Goal: Information Seeking & Learning: Find specific fact

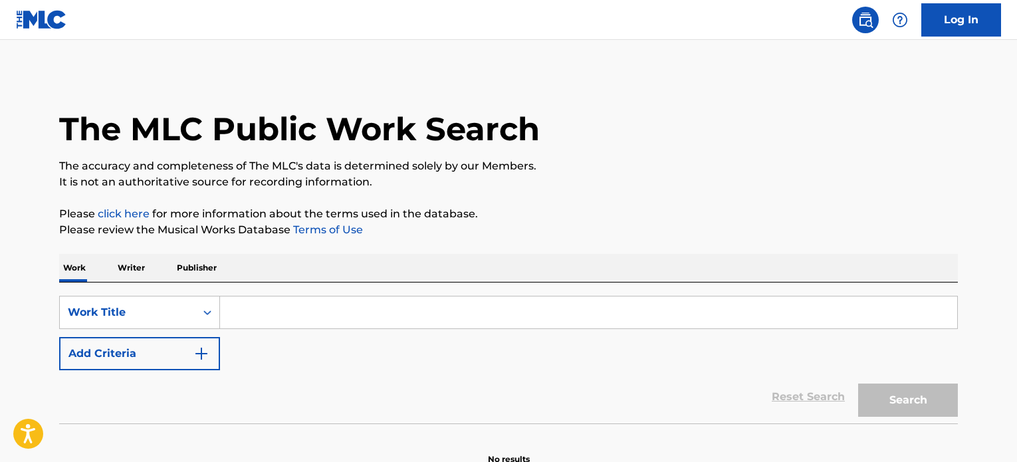
click at [371, 310] on input "Search Form" at bounding box center [588, 313] width 737 height 32
type input "Ela"
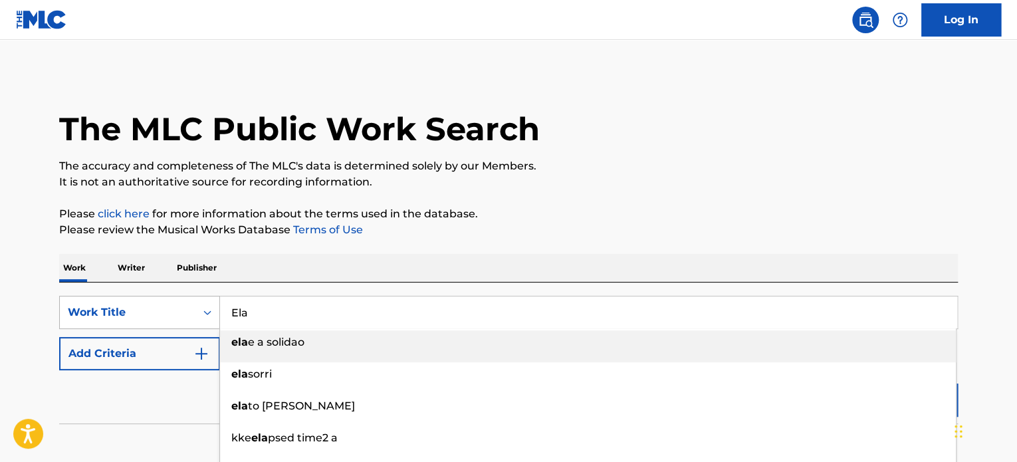
drag, startPoint x: 300, startPoint y: 309, endPoint x: 178, endPoint y: 307, distance: 122.4
click at [181, 307] on div "SearchWithCriteriab1934d0c-8cf8-4667-892d-16b462e9c2b9 Work Title Ela ela e a s…" at bounding box center [508, 312] width 899 height 33
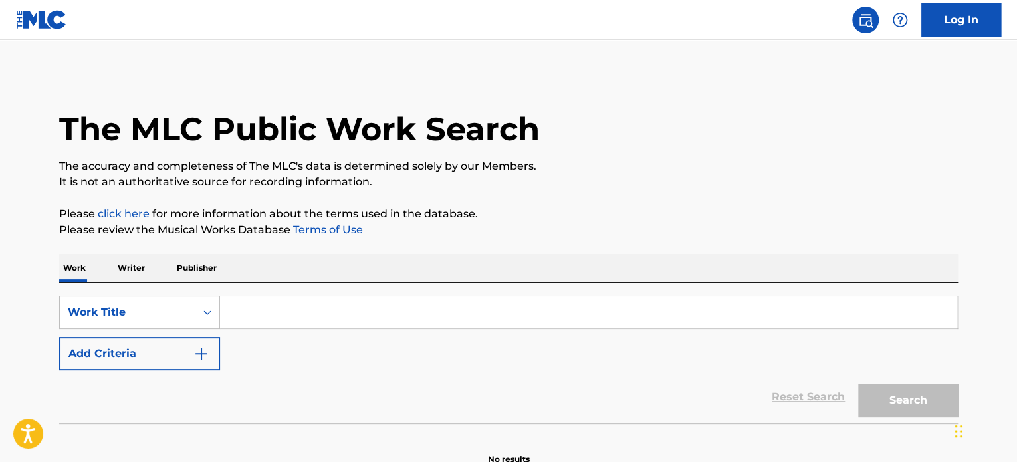
click at [548, 308] on input "Search Form" at bounding box center [588, 313] width 737 height 32
paste input "Quiero Olvidarte"
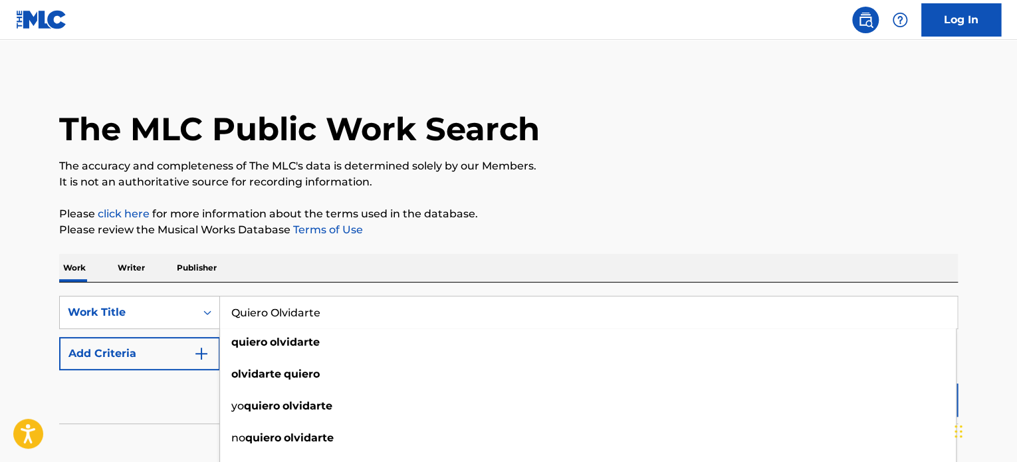
type input "Quiero Olvidarte"
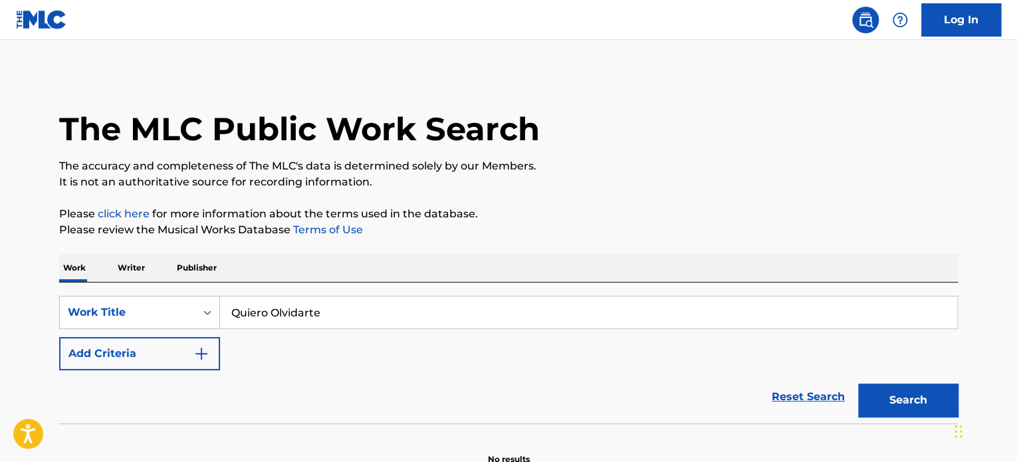
click at [176, 350] on button "Add Criteria" at bounding box center [139, 353] width 161 height 33
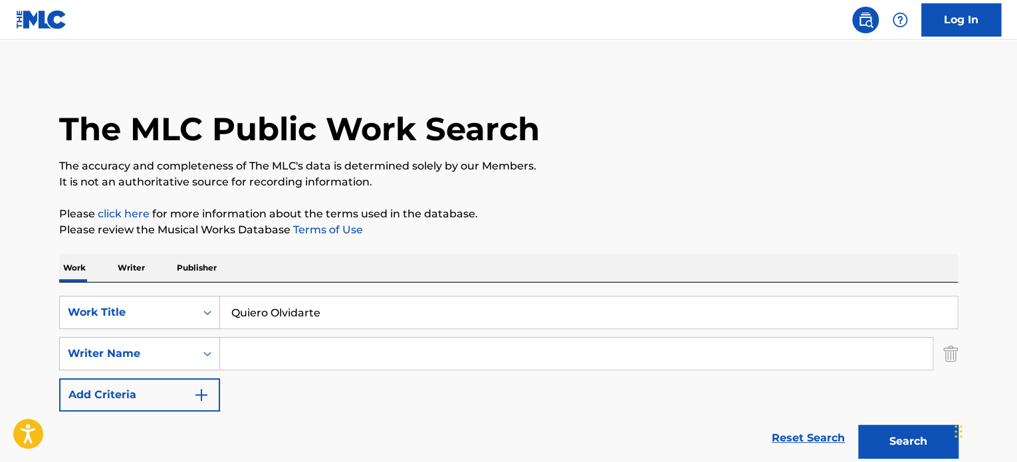
click at [282, 360] on input "Search Form" at bounding box center [576, 354] width 713 height 32
paste input "Ela"
click at [332, 361] on input "Ela" at bounding box center [576, 354] width 713 height 32
paste input "[PERSON_NAME]"
type input "[PERSON_NAME]"
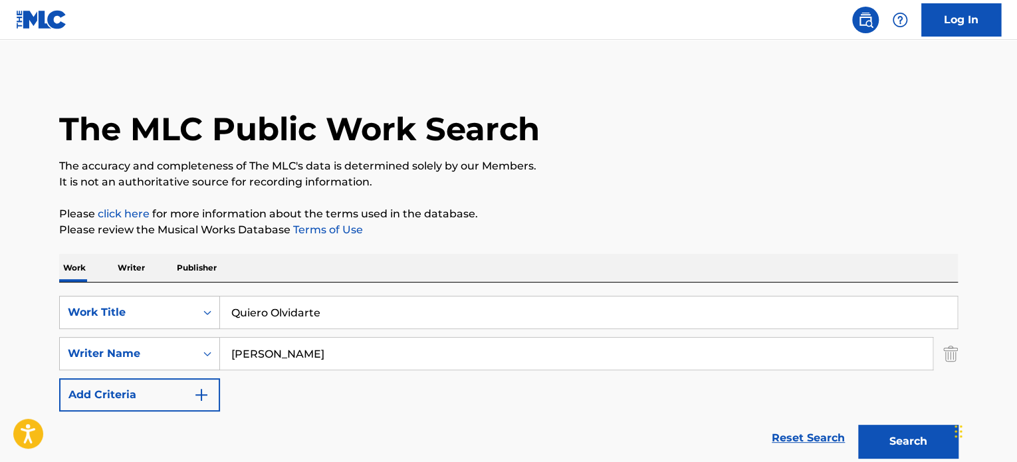
click at [858, 425] on button "Search" at bounding box center [908, 441] width 100 height 33
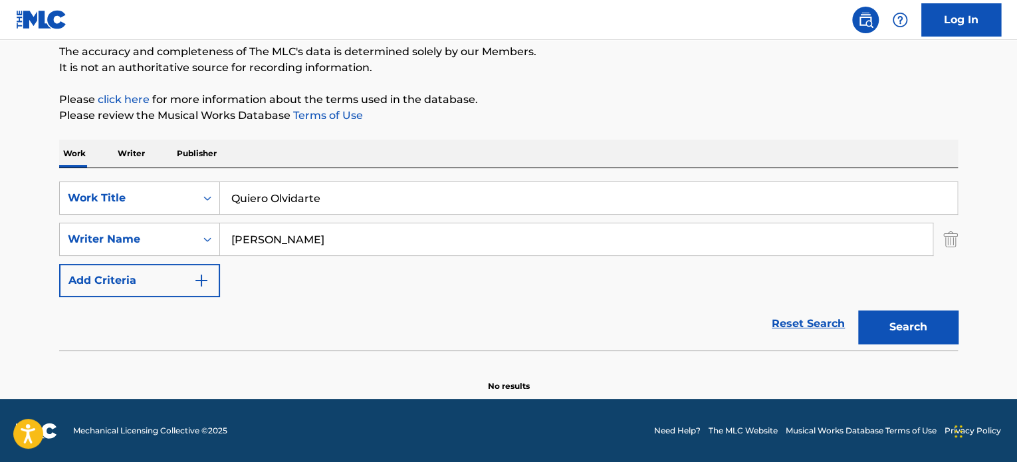
scroll to position [114, 0]
click at [931, 324] on button "Search" at bounding box center [908, 326] width 100 height 33
click at [901, 316] on button "Search" at bounding box center [908, 326] width 100 height 33
click at [352, 193] on input "Quiero Olvidarte" at bounding box center [588, 198] width 737 height 32
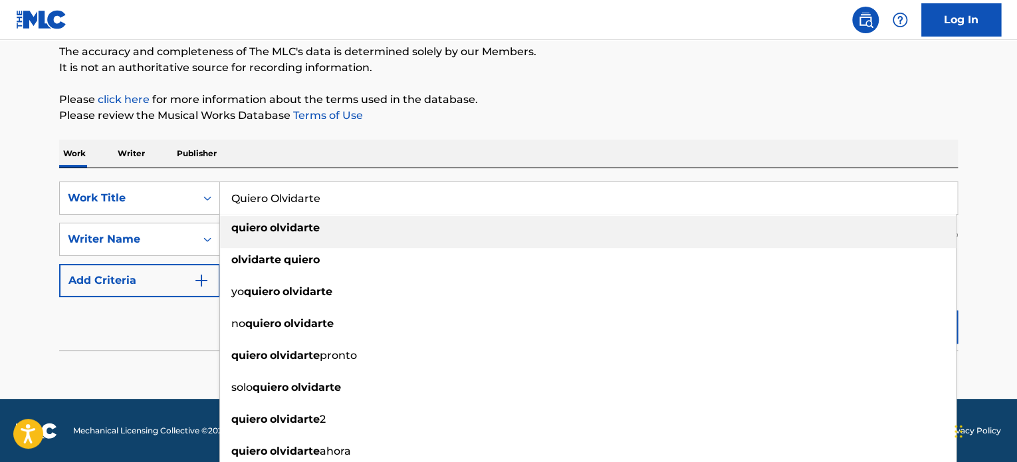
click at [352, 193] on input "Quiero Olvidarte" at bounding box center [588, 198] width 737 height 32
type input "f"
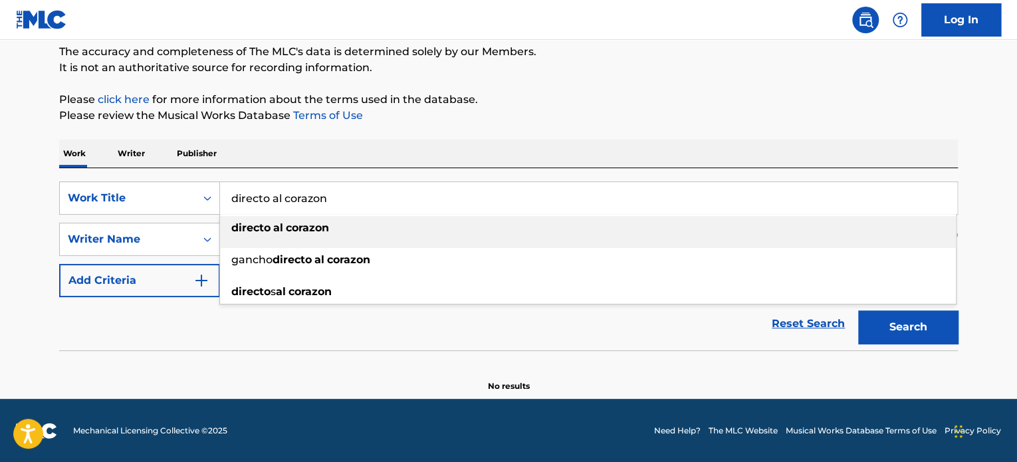
type input "directo al corazon"
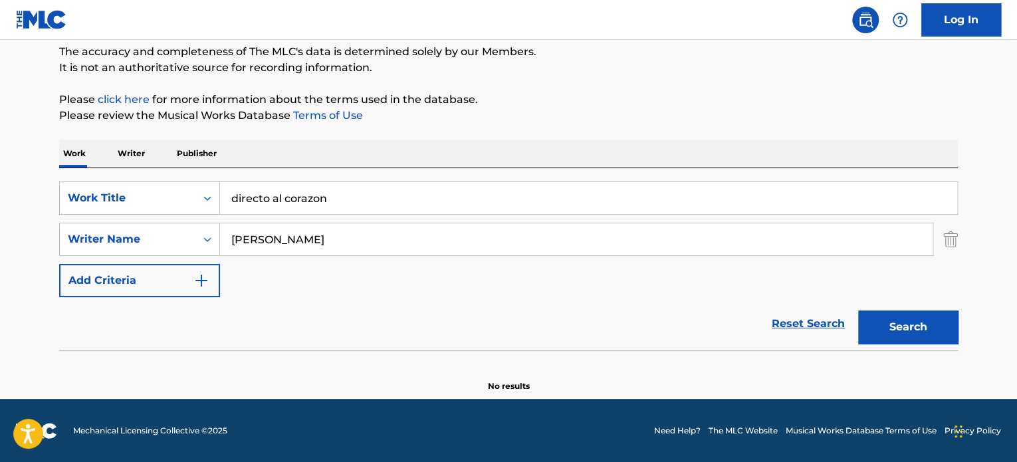
click at [493, 118] on p "Please review the Musical Works Database Terms of Use" at bounding box center [508, 116] width 899 height 16
drag, startPoint x: 340, startPoint y: 234, endPoint x: 20, endPoint y: 257, distance: 321.3
click at [31, 259] on main "The MLC Public Work Search The accuracy and completeness of The MLC's data is d…" at bounding box center [508, 162] width 1017 height 473
type input "[PERSON_NAME]"
click at [858, 310] on button "Search" at bounding box center [908, 326] width 100 height 33
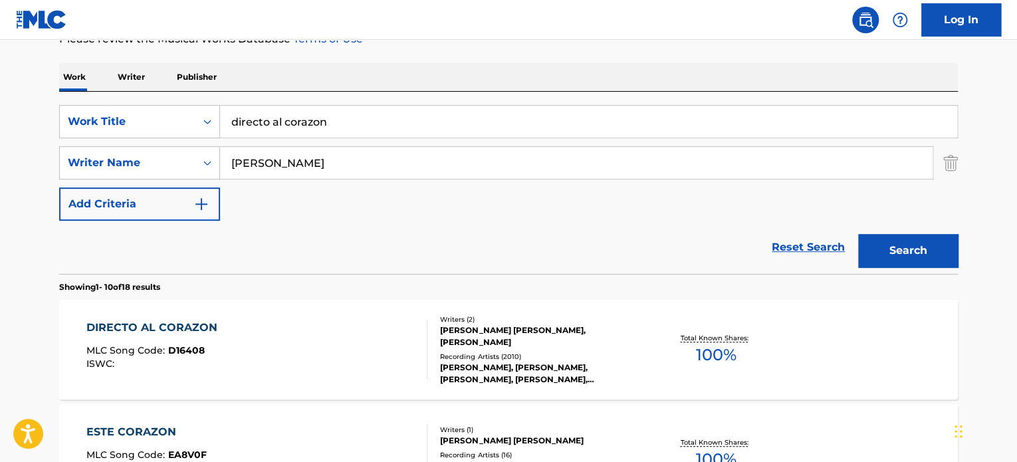
scroll to position [247, 0]
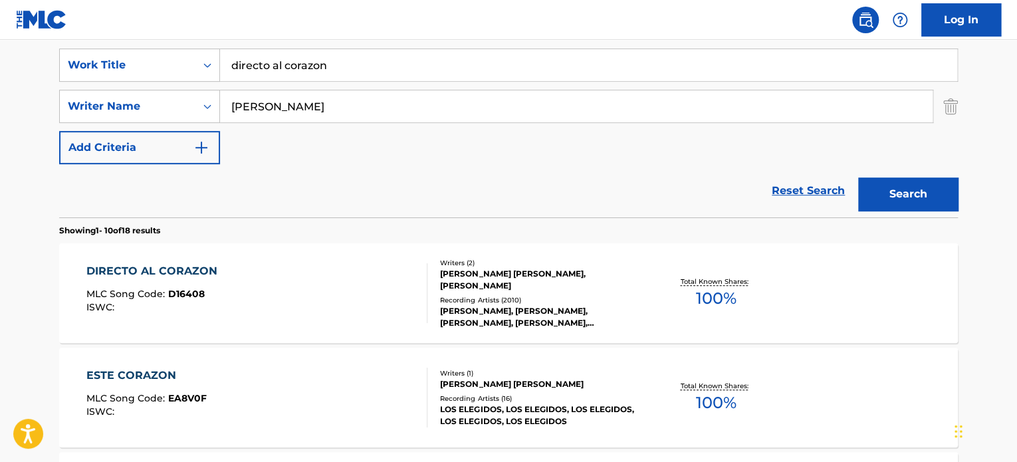
click at [608, 266] on div "Writers ( 2 )" at bounding box center [540, 263] width 201 height 10
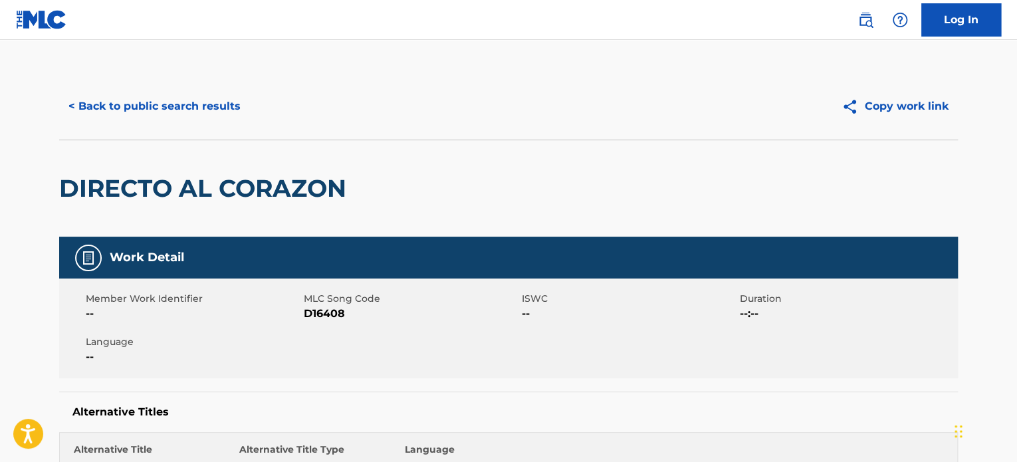
click at [111, 98] on button "< Back to public search results" at bounding box center [154, 106] width 191 height 33
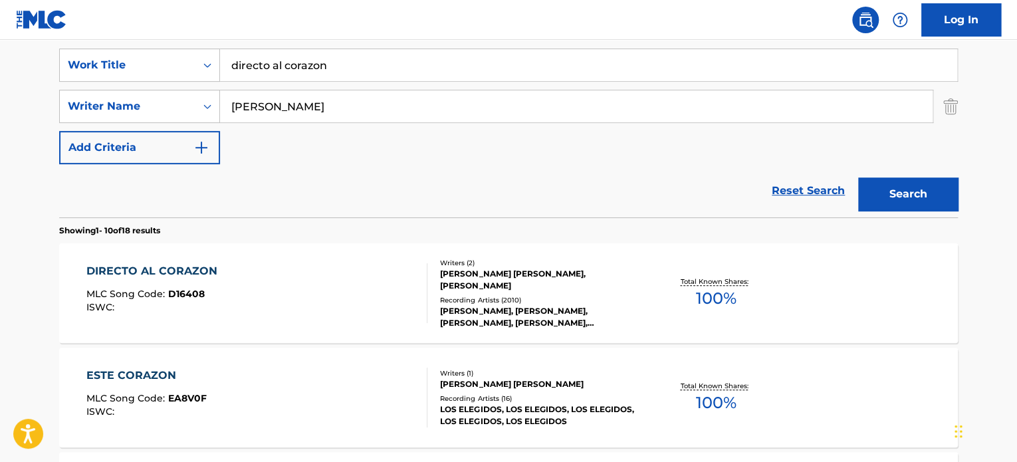
click at [312, 71] on input "directo al corazon" at bounding box center [588, 65] width 737 height 32
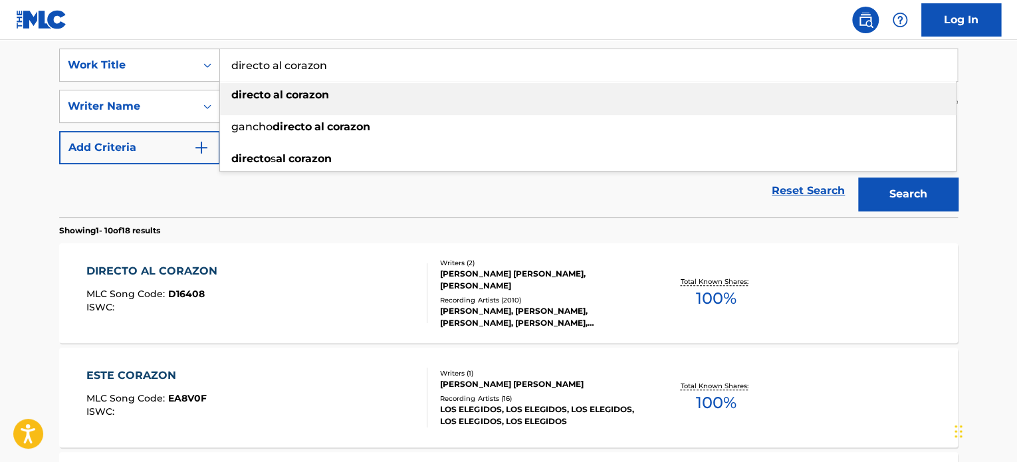
click at [312, 71] on input "directo al corazon" at bounding box center [588, 65] width 737 height 32
paste input "Flechazo [PERSON_NAME]"
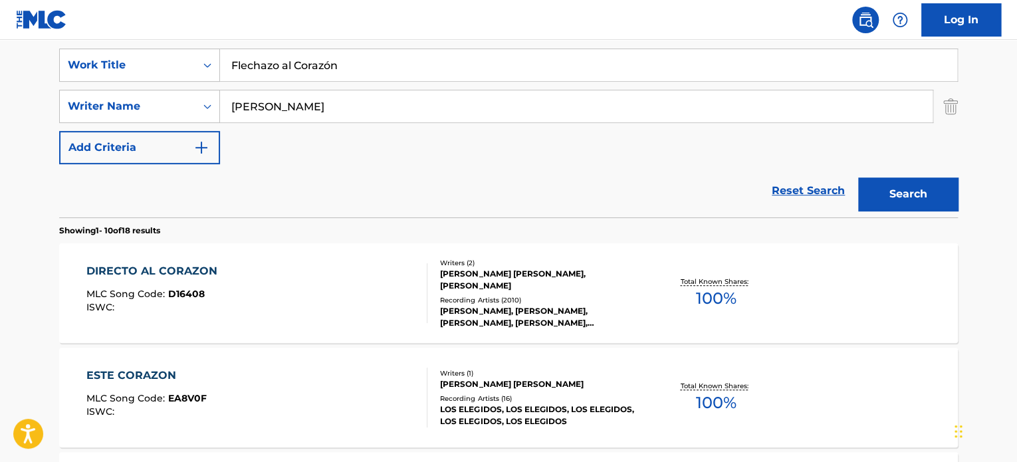
type input "Flechazo al Corazón"
drag, startPoint x: 328, startPoint y: 110, endPoint x: 168, endPoint y: 98, distance: 160.7
click at [164, 98] on div "SearchWithCriteria42484a00-3fe3-4cef-845f-4ee18279a7c5 Writer Name [PERSON_NAME]" at bounding box center [508, 106] width 899 height 33
type input "[PERSON_NAME]"
click at [858, 178] on button "Search" at bounding box center [908, 194] width 100 height 33
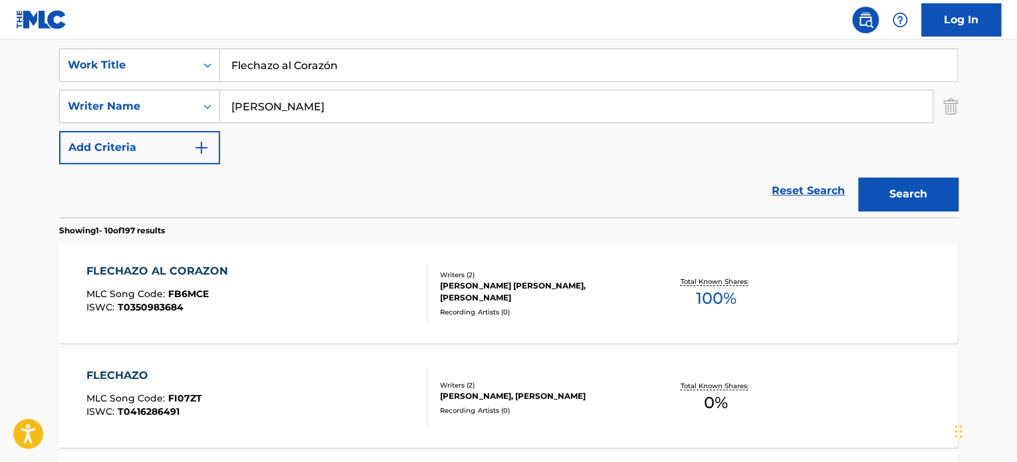
click at [565, 303] on div "Writers ( 2 ) [PERSON_NAME] [PERSON_NAME], [PERSON_NAME] Recording Artists ( 0 )" at bounding box center [534, 293] width 213 height 47
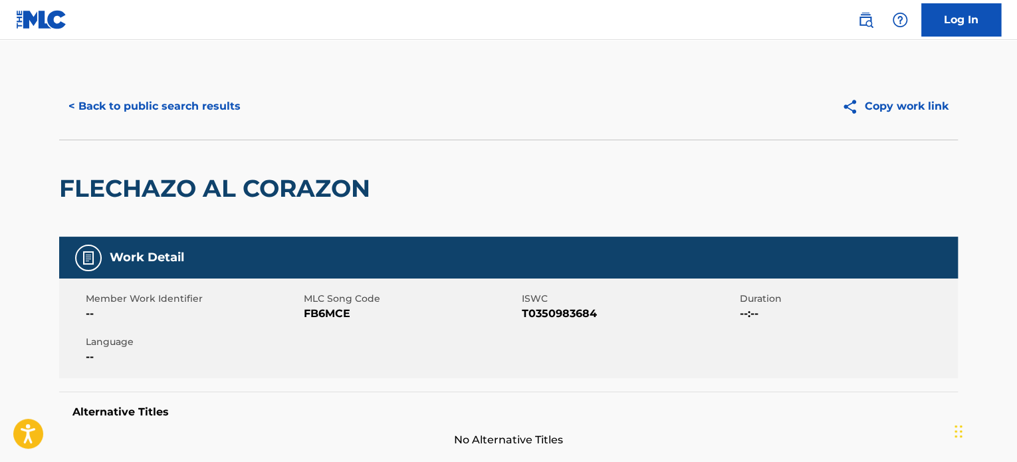
click at [336, 307] on span "FB6MCE" at bounding box center [411, 314] width 215 height 16
click at [334, 311] on span "FB6MCE" at bounding box center [411, 314] width 215 height 16
copy span "FB6MCE"
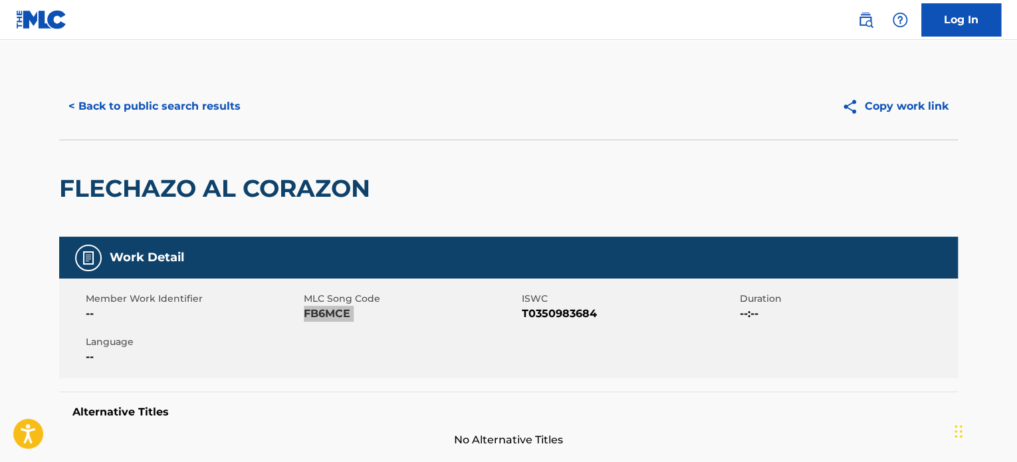
scroll to position [332, 0]
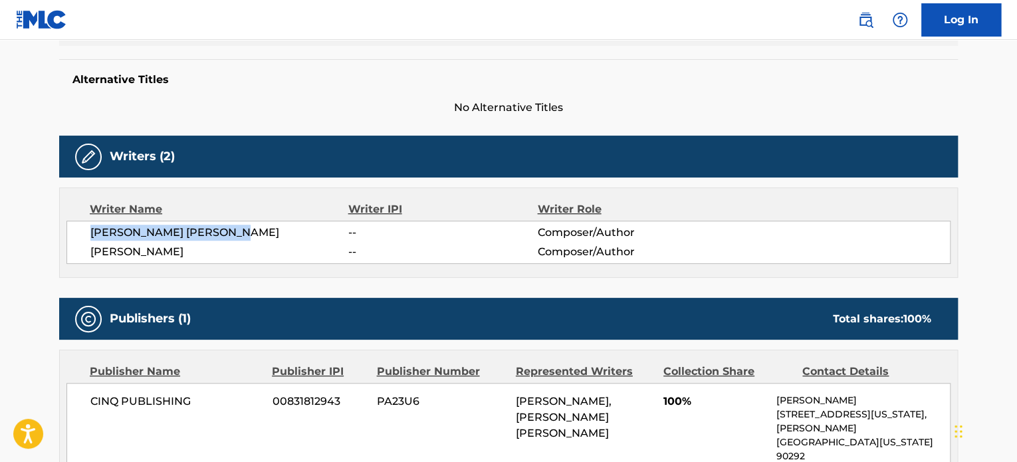
drag, startPoint x: 85, startPoint y: 231, endPoint x: 276, endPoint y: 236, distance: 190.9
click at [276, 236] on div "[PERSON_NAME] [PERSON_NAME] -- Composer/Author [PERSON_NAME] -- Composer/Author" at bounding box center [508, 242] width 884 height 43
copy span "[PERSON_NAME] [PERSON_NAME]"
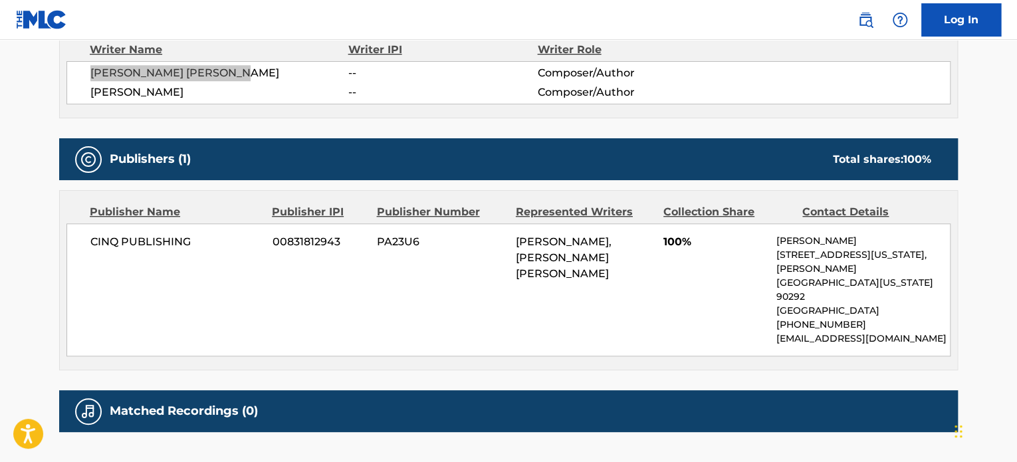
scroll to position [359, 0]
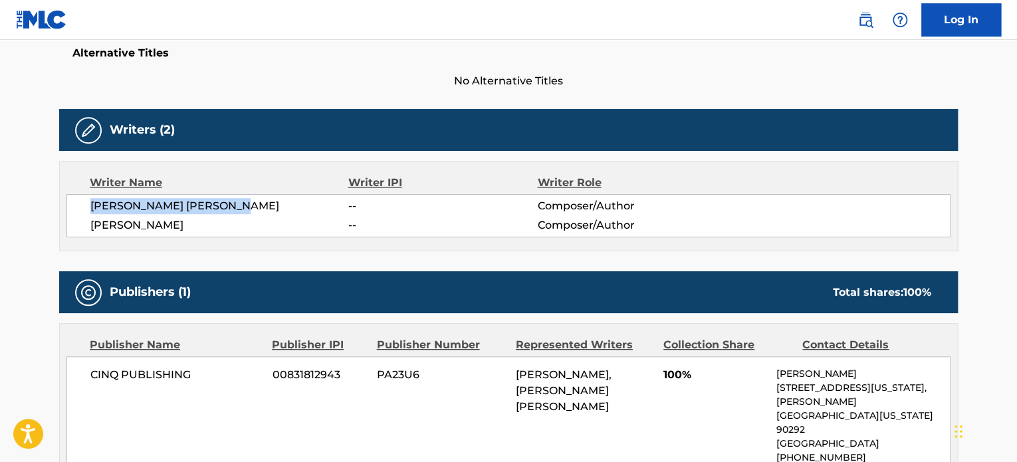
click at [166, 374] on span "CINQ PUBLISHING" at bounding box center [176, 375] width 172 height 16
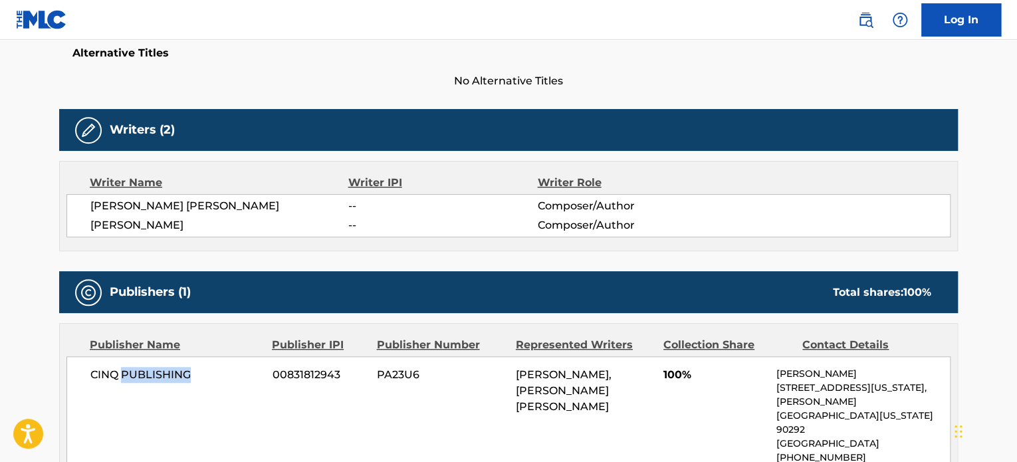
click at [166, 374] on span "CINQ PUBLISHING" at bounding box center [176, 375] width 172 height 16
copy div "CINQ PUBLISHING"
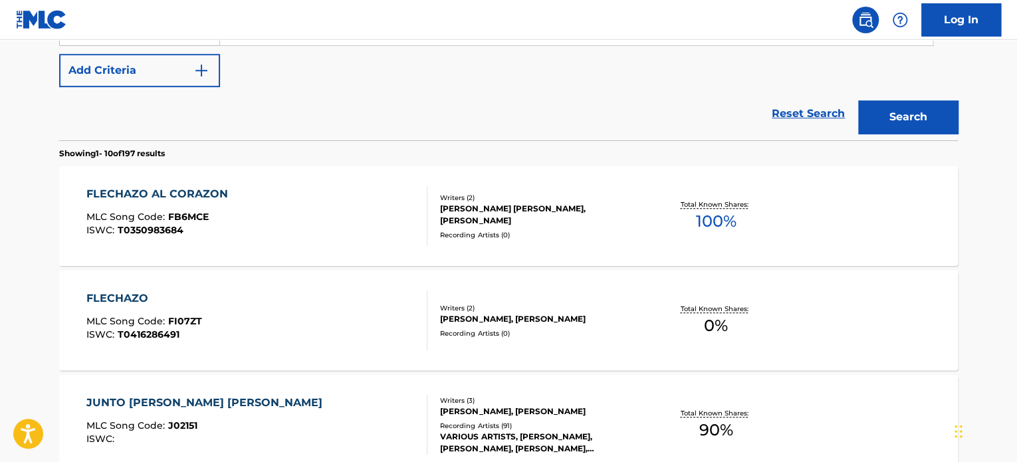
scroll to position [380, 0]
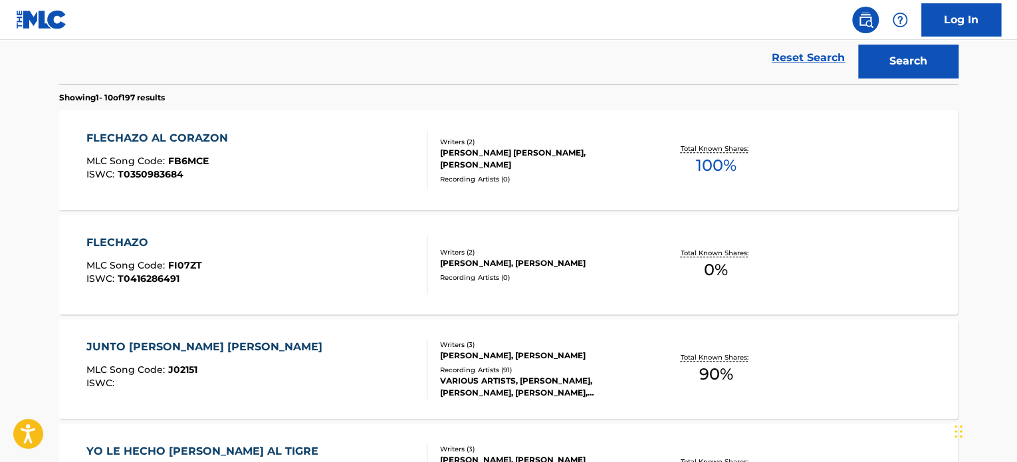
click at [353, 144] on div "FLECHAZO AL CORAZON MLC Song Code : FB6MCE ISWC : T0350983684" at bounding box center [257, 160] width 342 height 60
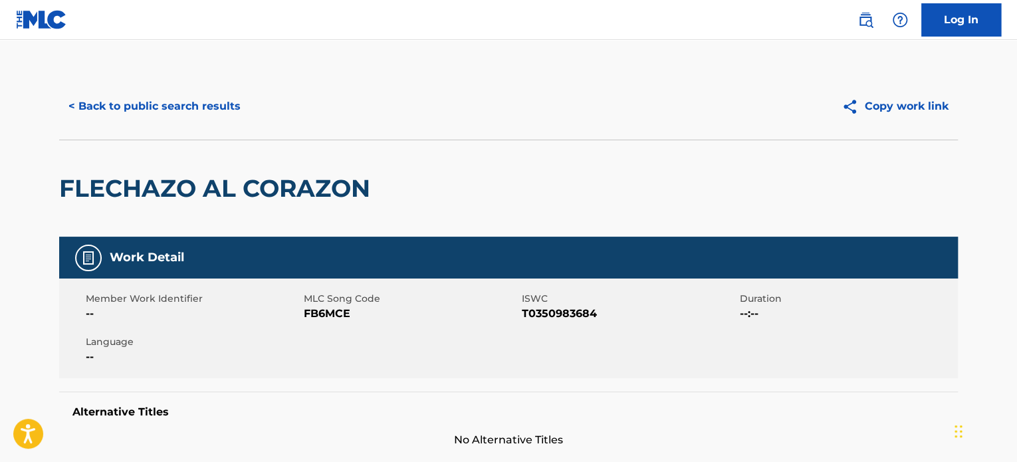
click at [347, 319] on span "FB6MCE" at bounding box center [411, 314] width 215 height 16
copy span "FB6MCE"
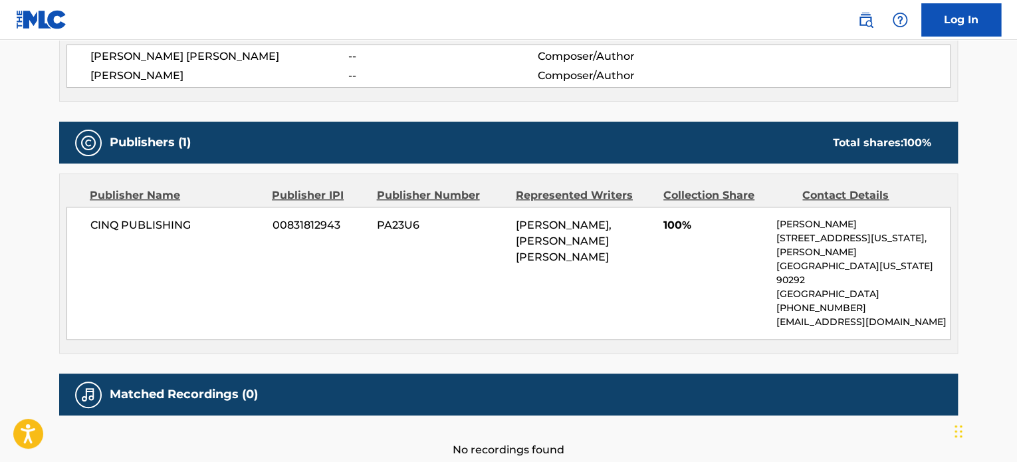
scroll to position [558, 0]
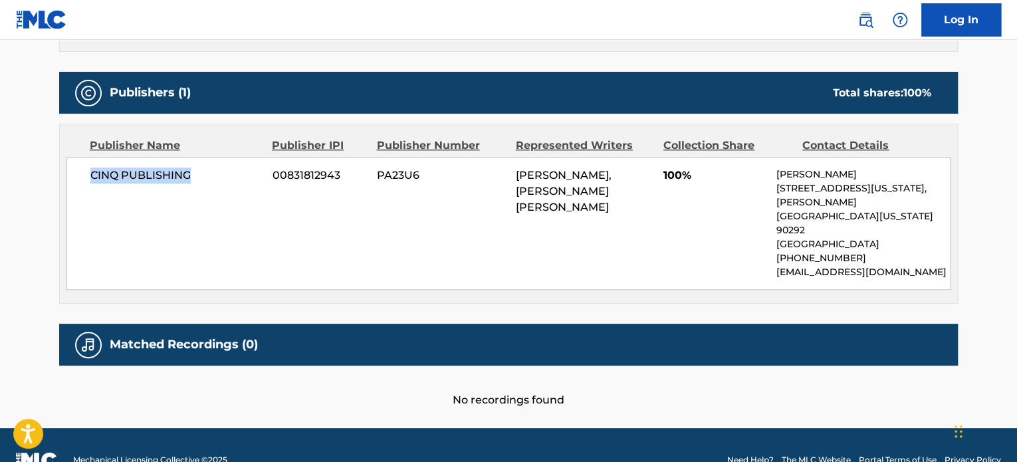
drag, startPoint x: 192, startPoint y: 170, endPoint x: 85, endPoint y: 175, distance: 107.2
click at [85, 175] on div "CINQ PUBLISHING 00831812943 PA23U6 [PERSON_NAME], [PERSON_NAME] [PERSON_NAME] 1…" at bounding box center [508, 223] width 884 height 133
copy span "CINQ PUBLISHING"
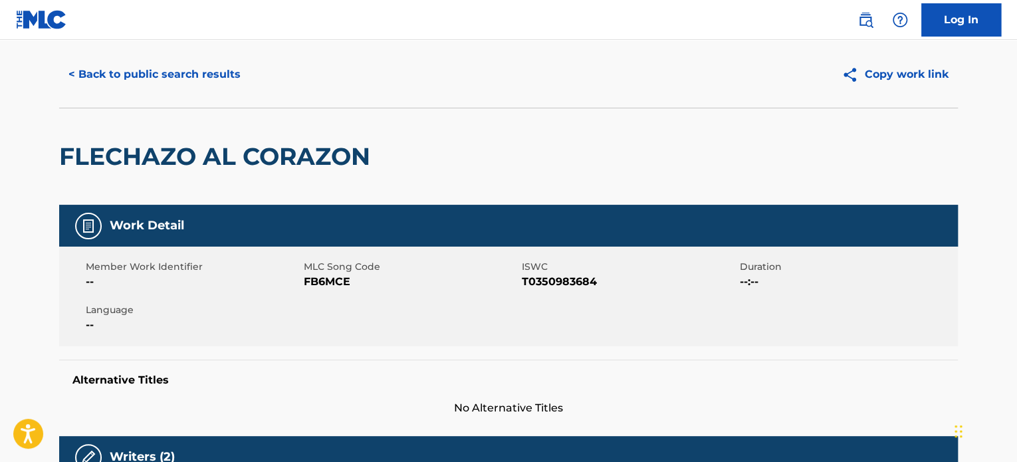
scroll to position [0, 0]
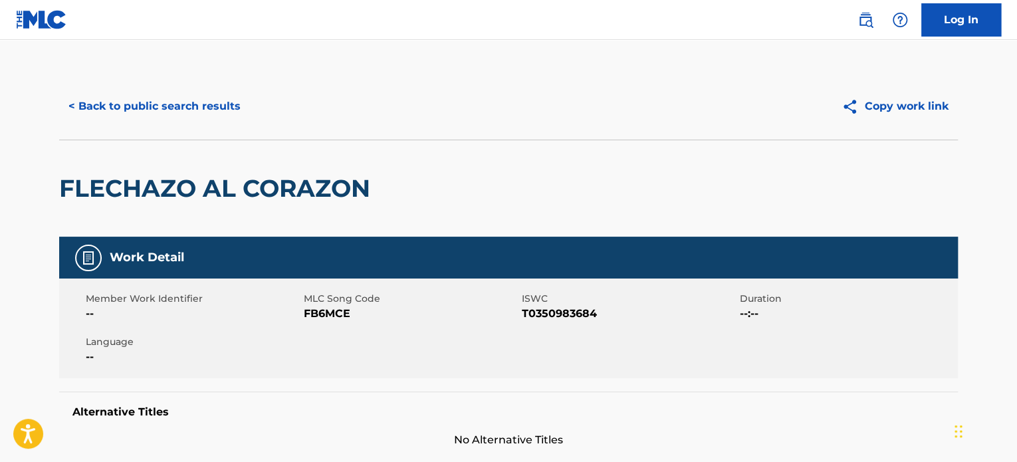
click at [155, 103] on button "< Back to public search results" at bounding box center [154, 106] width 191 height 33
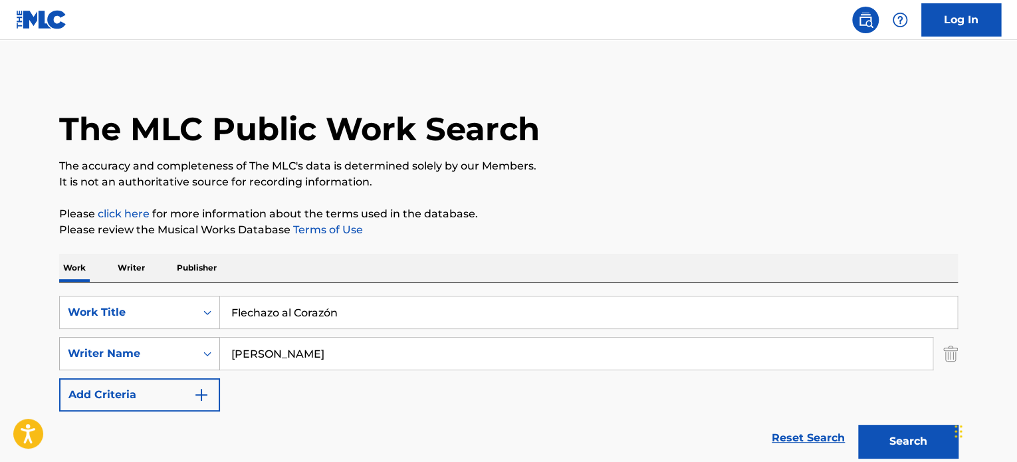
drag, startPoint x: 307, startPoint y: 354, endPoint x: 154, endPoint y: 353, distance: 152.9
click at [154, 353] on div "SearchWithCriteria42484a00-3fe3-4cef-845f-4ee18279a7c5 Writer Name [PERSON_NAME]" at bounding box center [508, 353] width 899 height 33
click at [253, 311] on input "Flechazo al Corazón" at bounding box center [588, 313] width 737 height 32
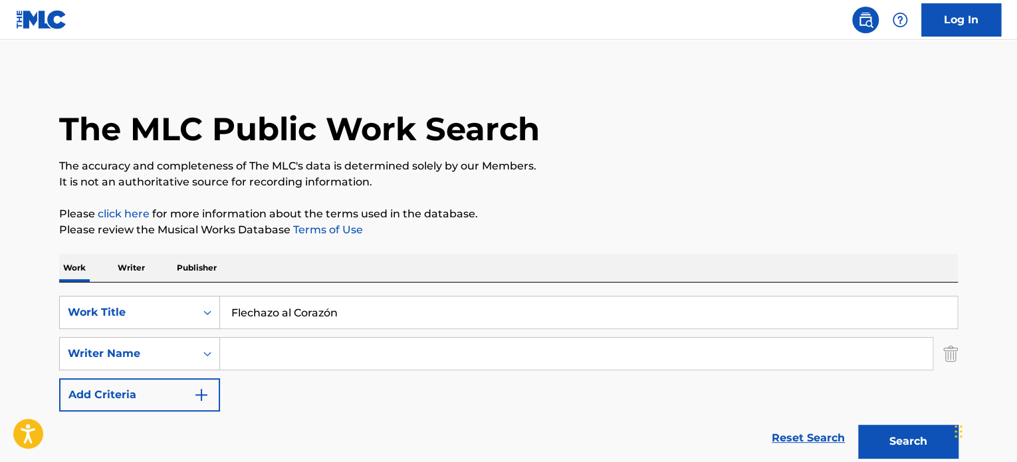
click at [253, 311] on input "Flechazo al Corazón" at bounding box center [588, 313] width 737 height 32
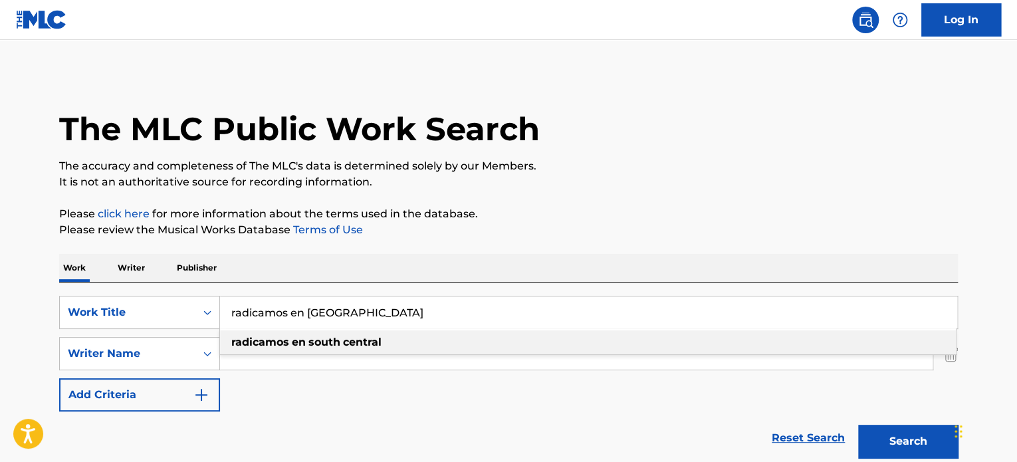
type input "radicamos en [GEOGRAPHIC_DATA]"
click at [689, 401] on div "SearchWithCriteriab1934d0c-8cf8-4667-892d-16b462e9c2b9 Work Title radicamos en …" at bounding box center [508, 354] width 899 height 116
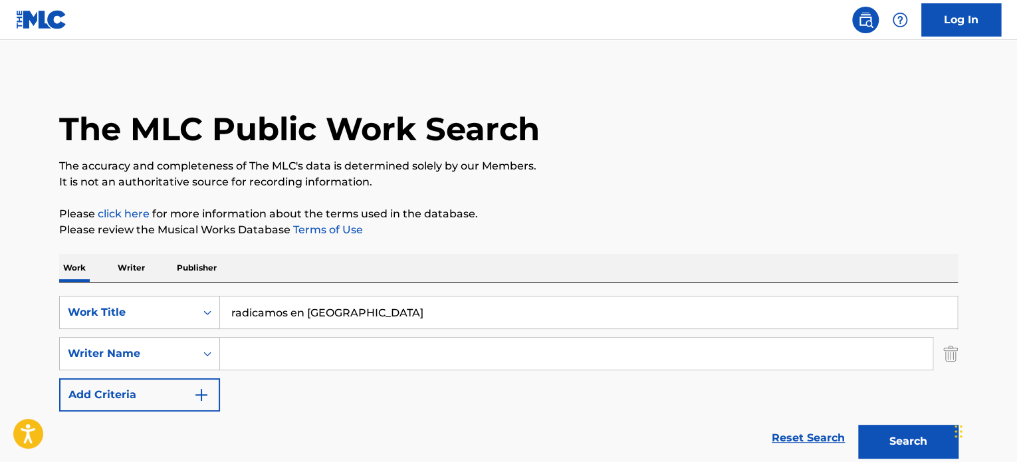
drag, startPoint x: 576, startPoint y: 363, endPoint x: 439, endPoint y: 368, distance: 136.4
click at [437, 366] on input "Search Form" at bounding box center [576, 354] width 713 height 32
type input "[DEMOGRAPHIC_DATA][PERSON_NAME]"
click at [858, 425] on button "Search" at bounding box center [908, 441] width 100 height 33
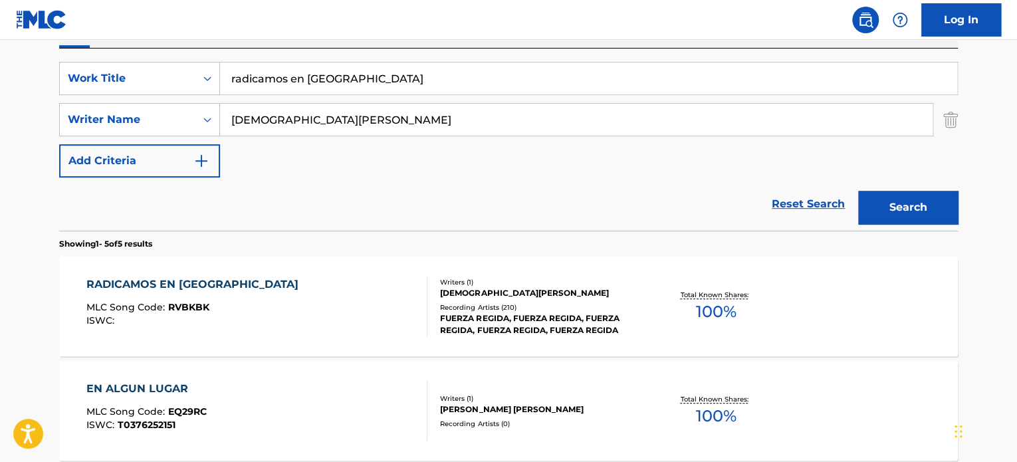
scroll to position [266, 0]
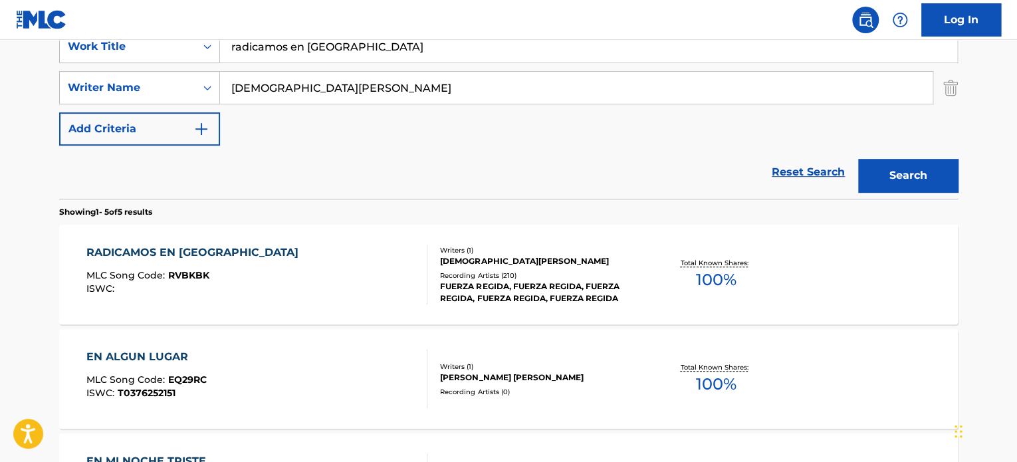
click at [325, 297] on div "RADICAMOS EN SOUTH CENTRAL MLC Song Code : RVBKBK ISWC :" at bounding box center [257, 275] width 342 height 60
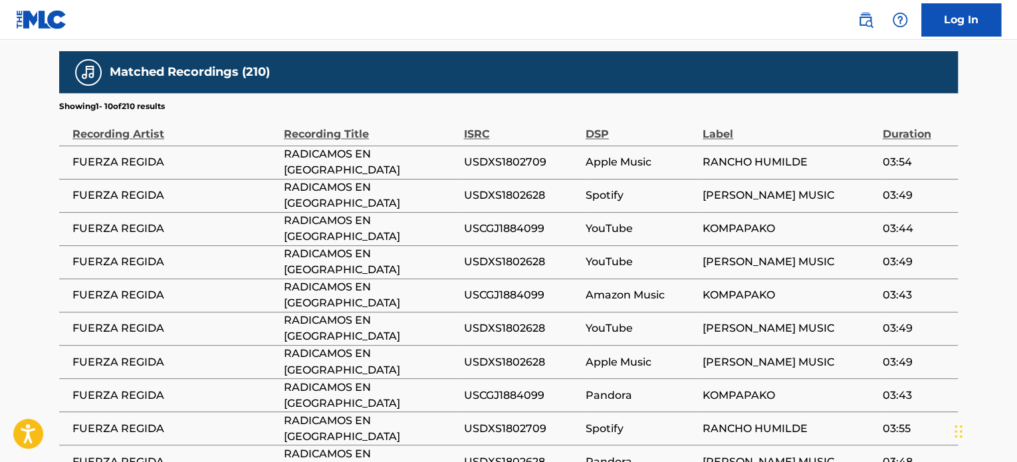
scroll to position [1030, 0]
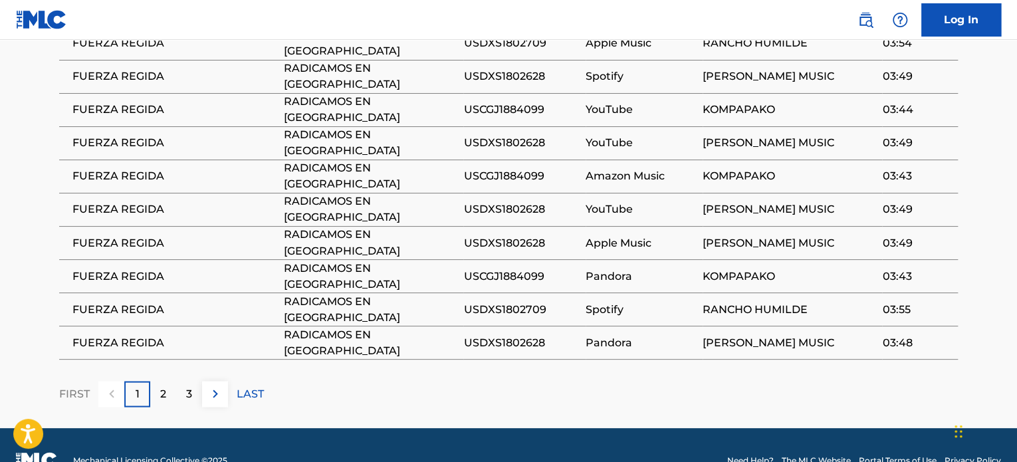
click at [166, 381] on div "2" at bounding box center [163, 394] width 26 height 26
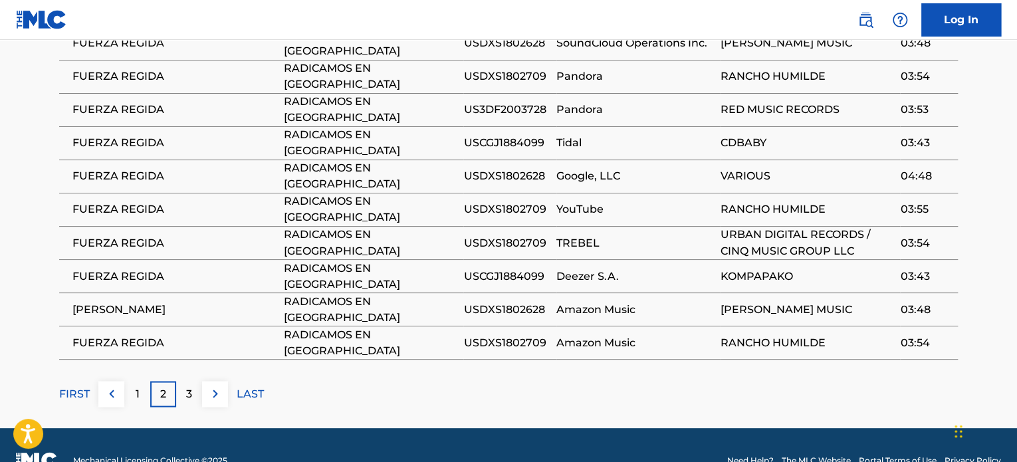
click at [186, 386] on p "3" at bounding box center [189, 394] width 6 height 16
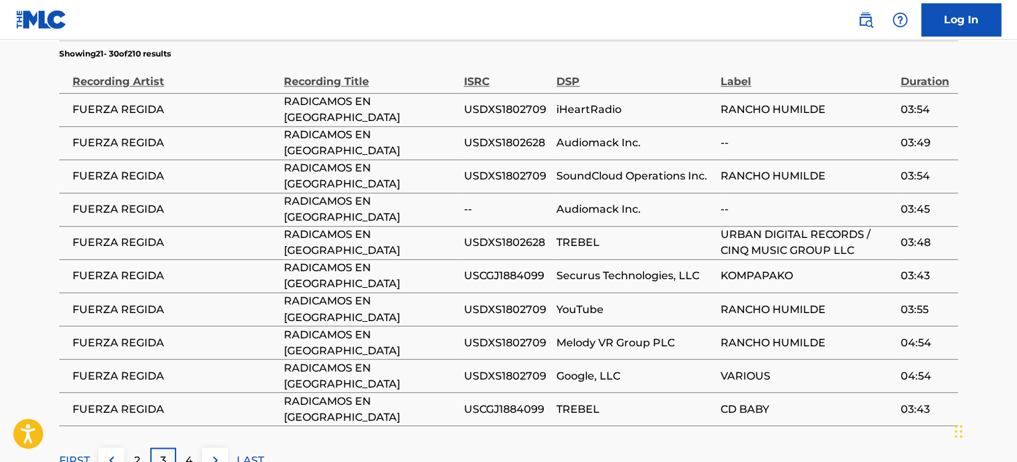
click at [194, 447] on div "4" at bounding box center [189, 460] width 26 height 26
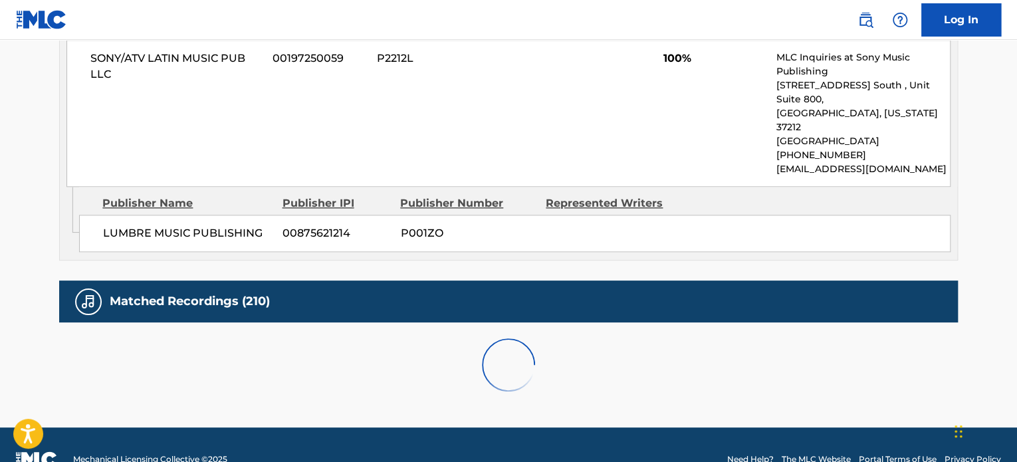
scroll to position [963, 0]
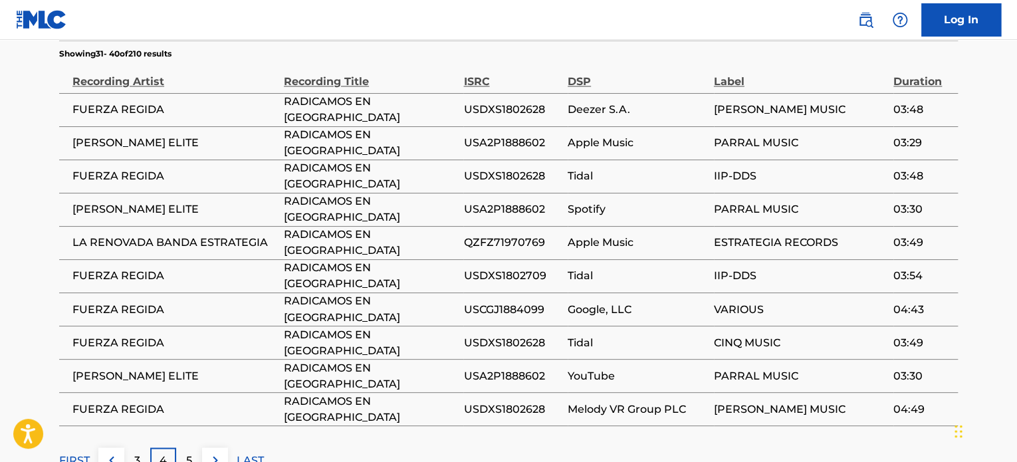
click at [197, 447] on div "5" at bounding box center [189, 460] width 26 height 26
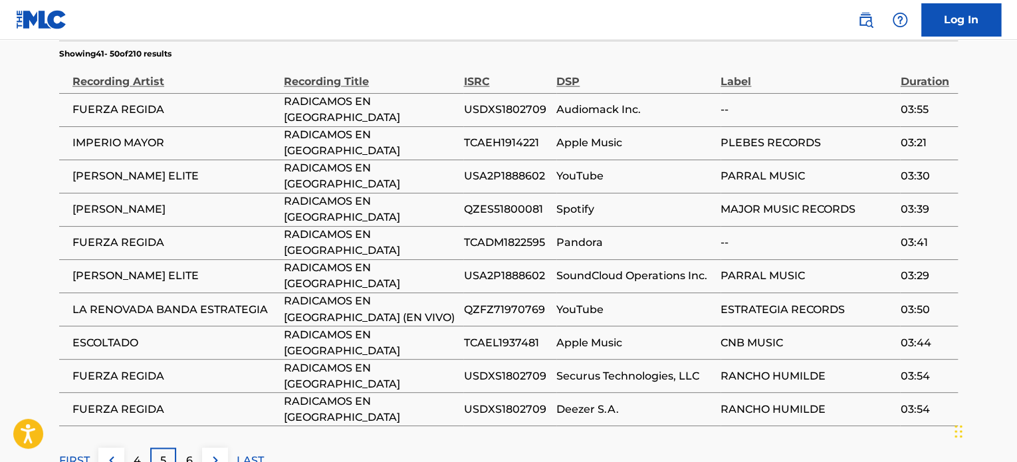
click at [197, 447] on div "6" at bounding box center [189, 460] width 26 height 26
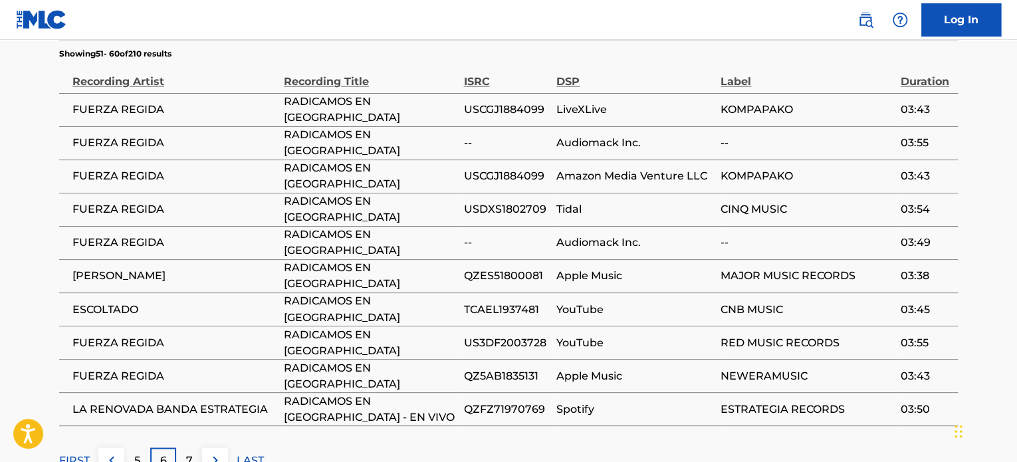
click at [197, 447] on div "7" at bounding box center [189, 460] width 26 height 26
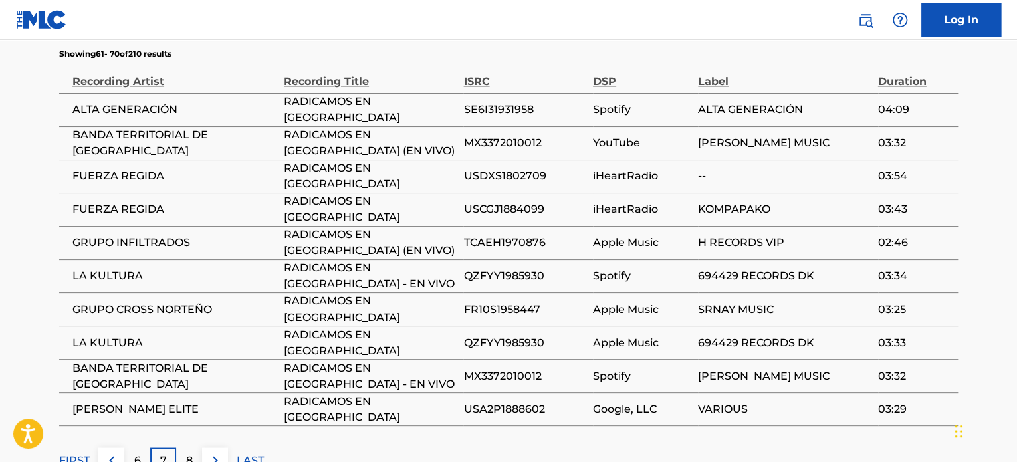
click at [198, 447] on div "8" at bounding box center [189, 460] width 26 height 26
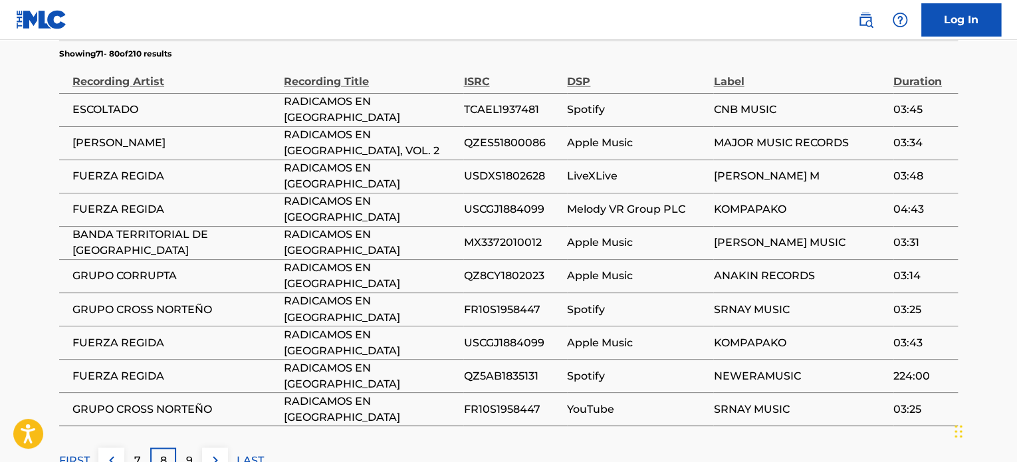
click at [198, 447] on div "9" at bounding box center [189, 460] width 26 height 26
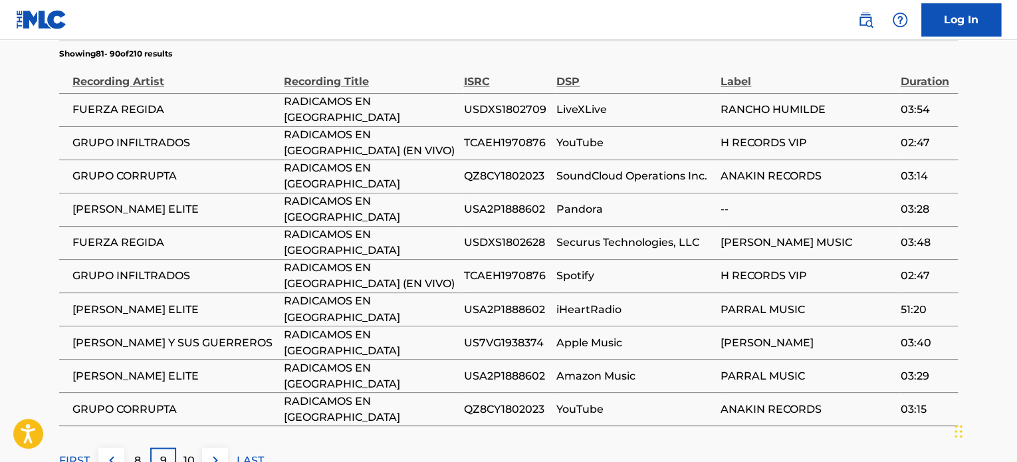
click at [198, 447] on div "10" at bounding box center [189, 460] width 26 height 26
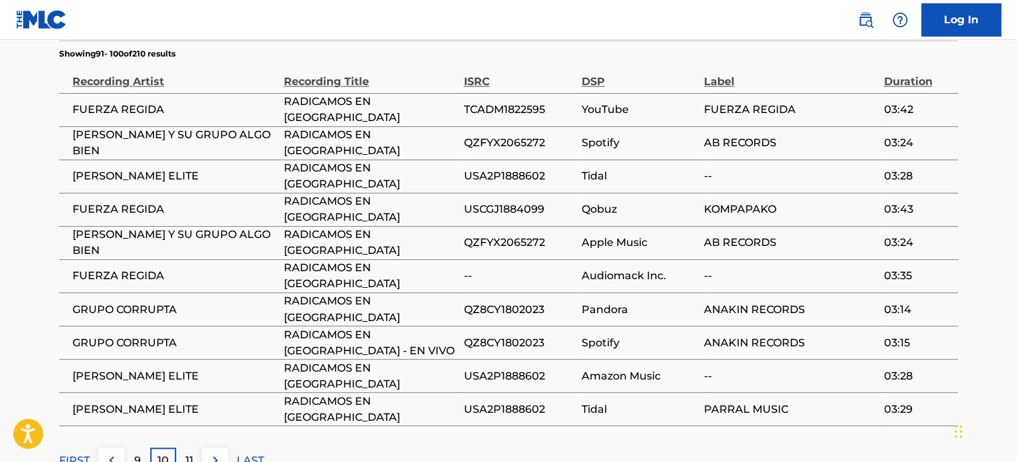
click at [198, 447] on div "11" at bounding box center [189, 460] width 26 height 26
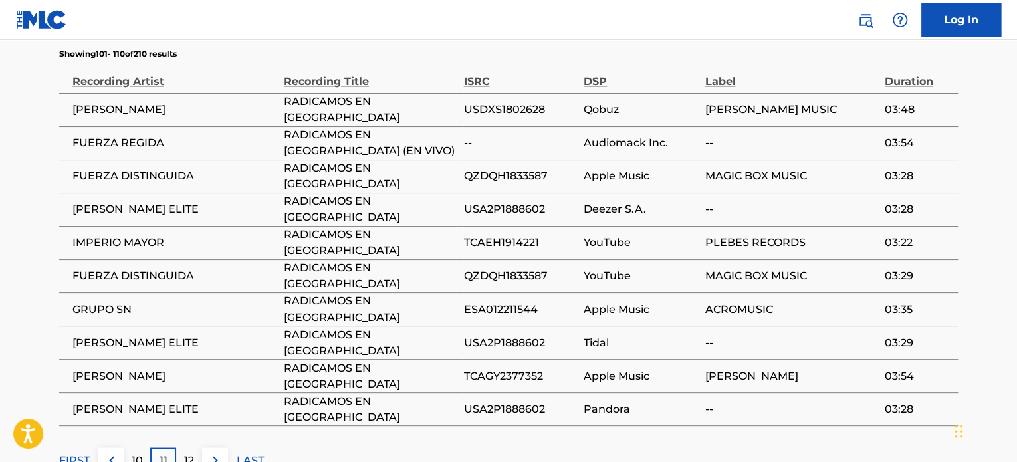
click at [198, 447] on div "12" at bounding box center [189, 460] width 26 height 26
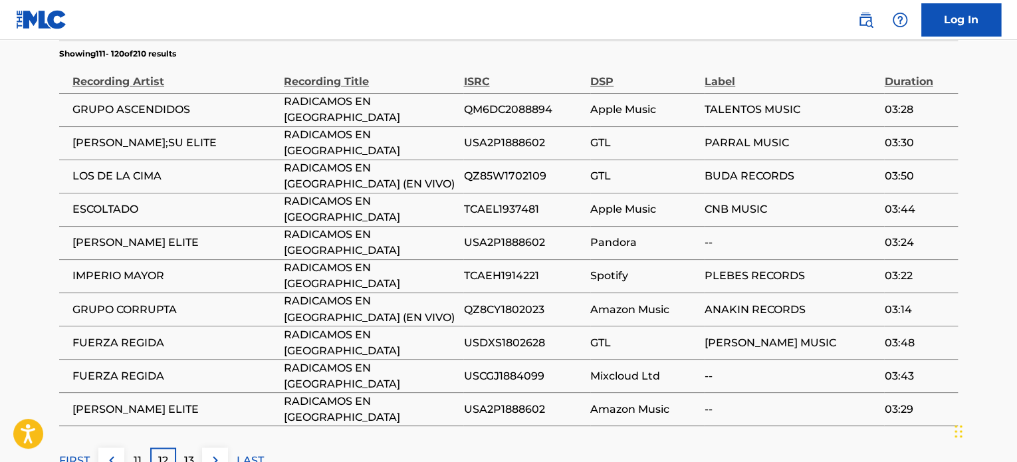
click at [198, 447] on div "13" at bounding box center [189, 460] width 26 height 26
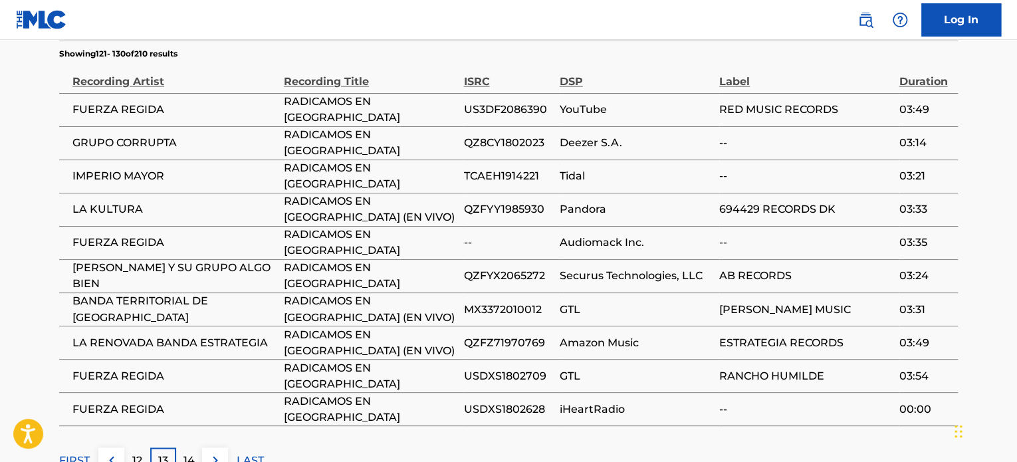
click at [198, 447] on div "14" at bounding box center [189, 460] width 26 height 26
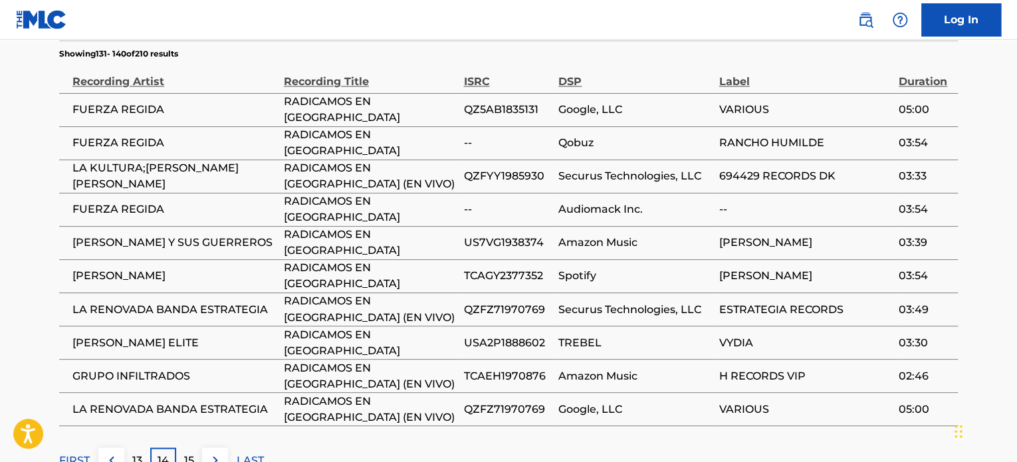
click at [198, 447] on div "15" at bounding box center [189, 460] width 26 height 26
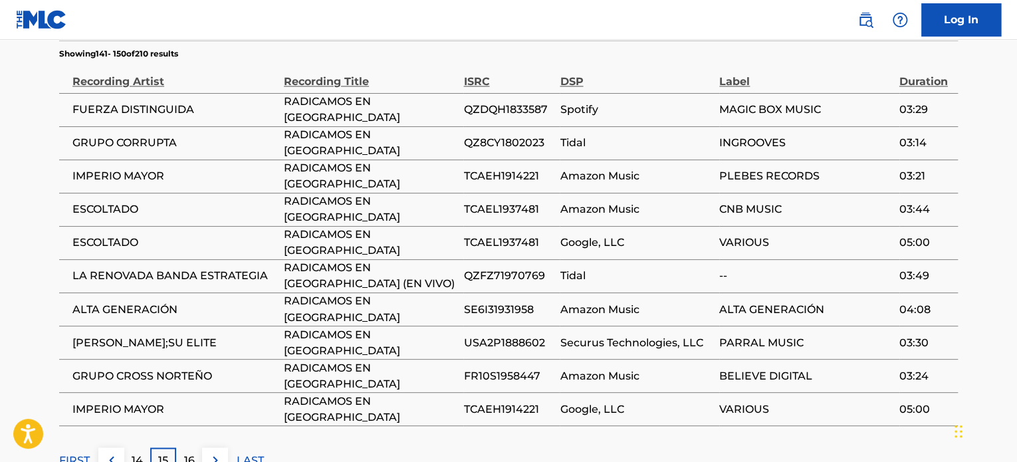
click at [198, 447] on div "16" at bounding box center [189, 460] width 26 height 26
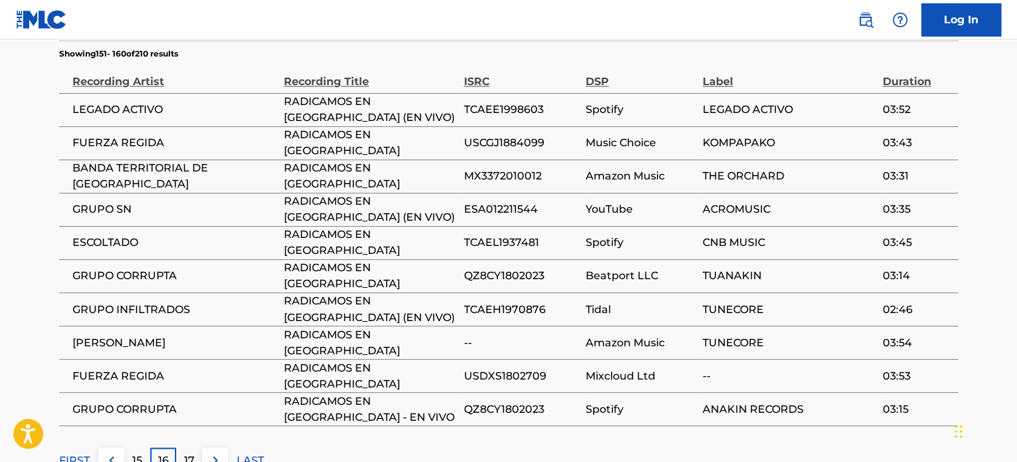
click at [193, 452] on p "17" at bounding box center [189, 460] width 11 height 16
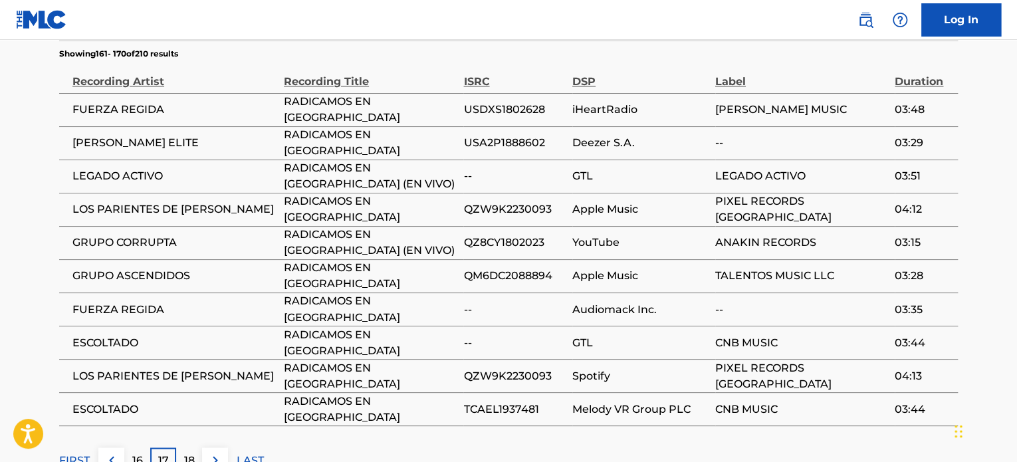
click at [192, 452] on p "18" at bounding box center [189, 460] width 11 height 16
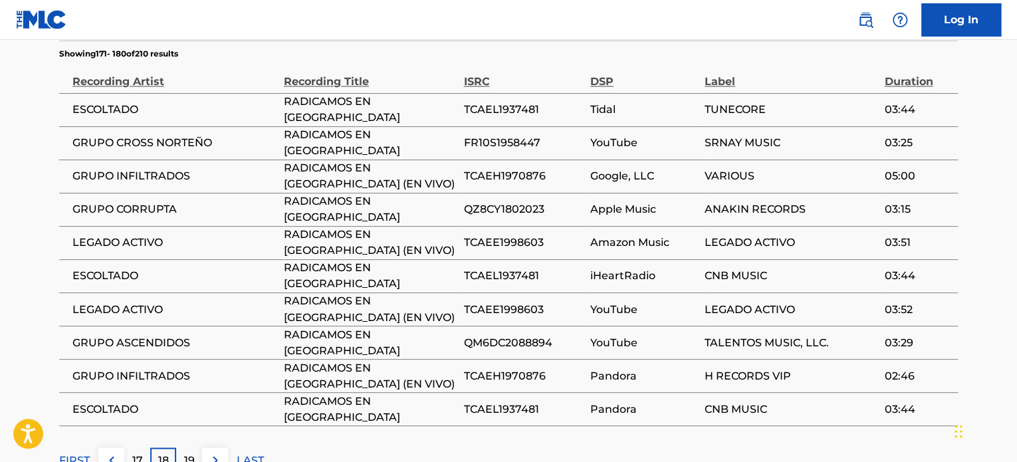
click at [192, 452] on p "19" at bounding box center [189, 460] width 11 height 16
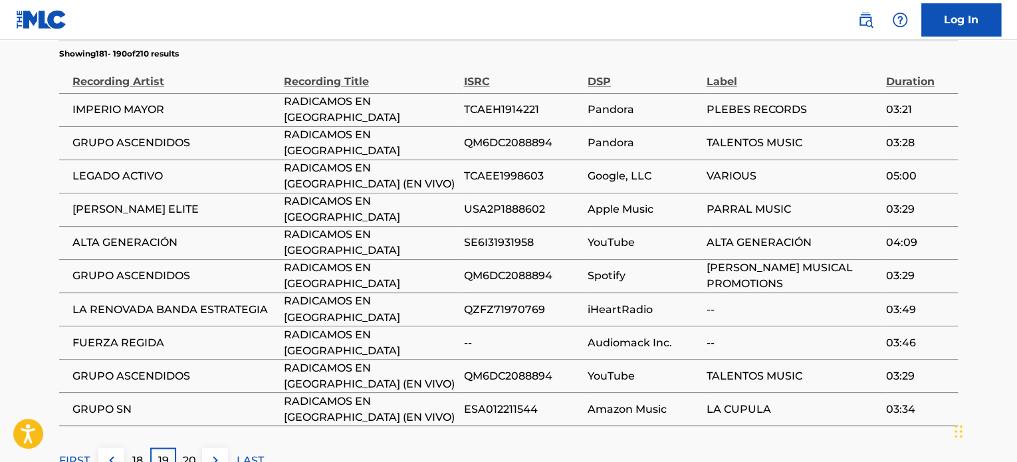
click at [192, 452] on p "20" at bounding box center [189, 460] width 13 height 16
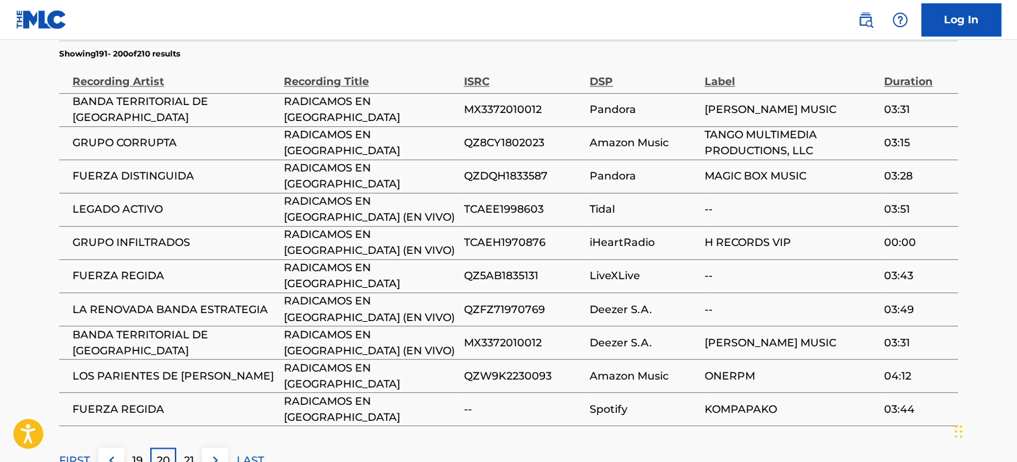
click at [192, 452] on p "21" at bounding box center [189, 460] width 10 height 16
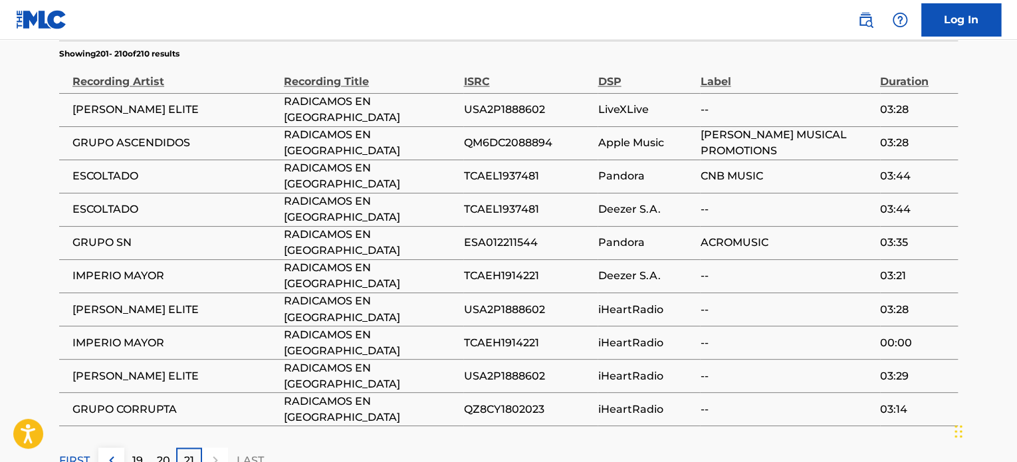
click at [178, 447] on div "21" at bounding box center [189, 460] width 26 height 26
click at [187, 452] on p "21" at bounding box center [189, 460] width 10 height 16
click at [165, 452] on p "20" at bounding box center [163, 460] width 13 height 16
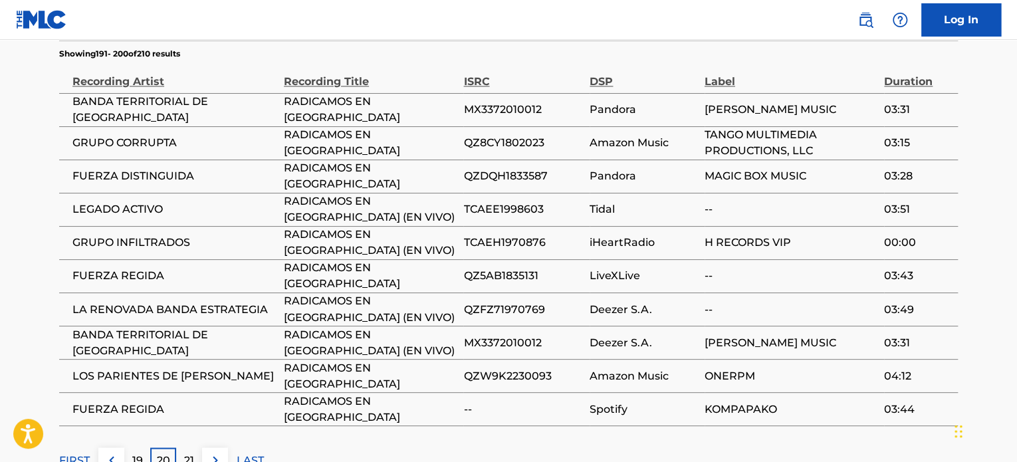
click at [143, 447] on div "19" at bounding box center [137, 460] width 26 height 26
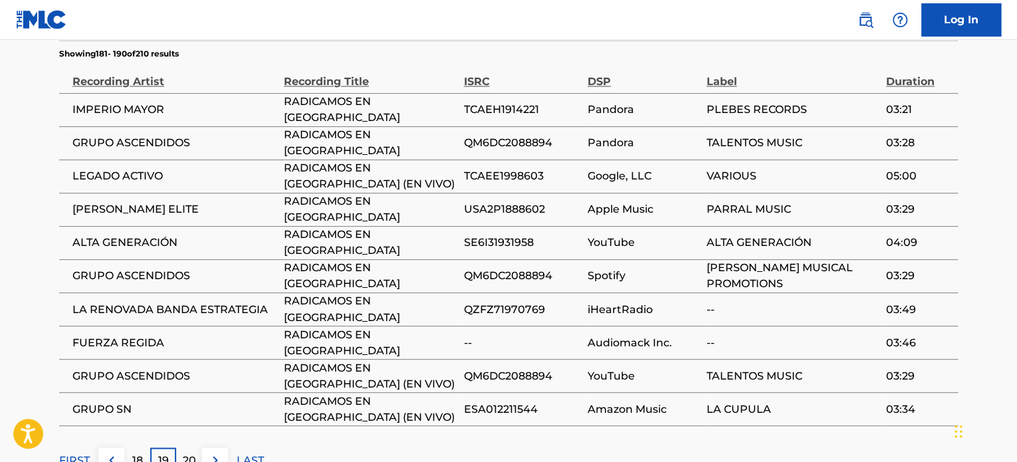
click at [143, 447] on div "18" at bounding box center [137, 460] width 26 height 26
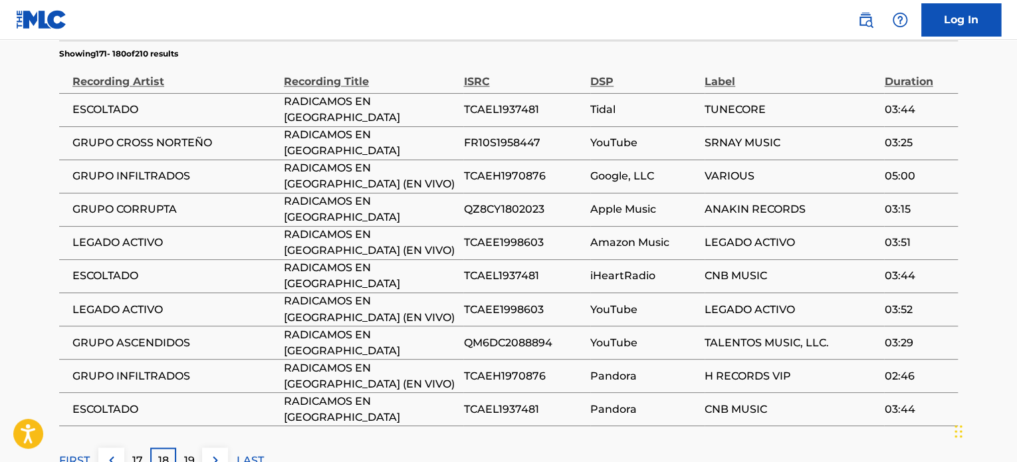
click at [141, 452] on p "17" at bounding box center [137, 460] width 11 height 16
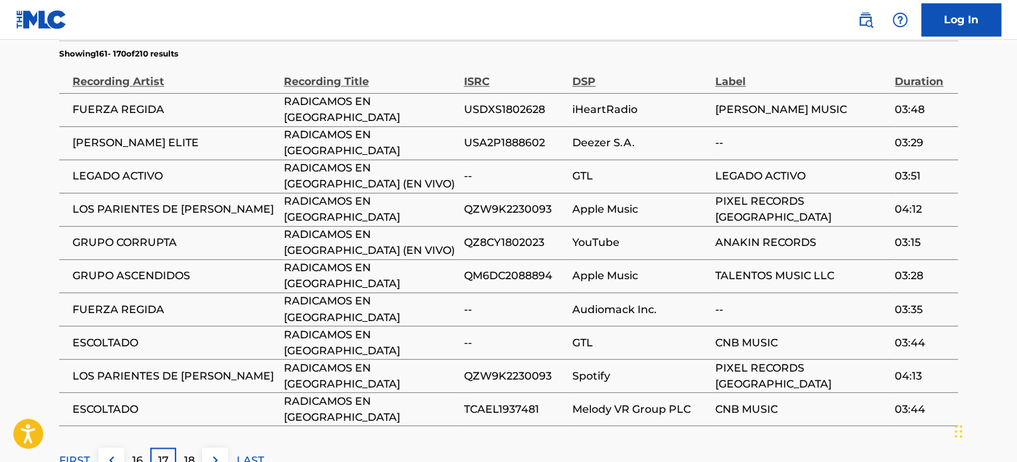
click at [141, 452] on p "16" at bounding box center [137, 460] width 11 height 16
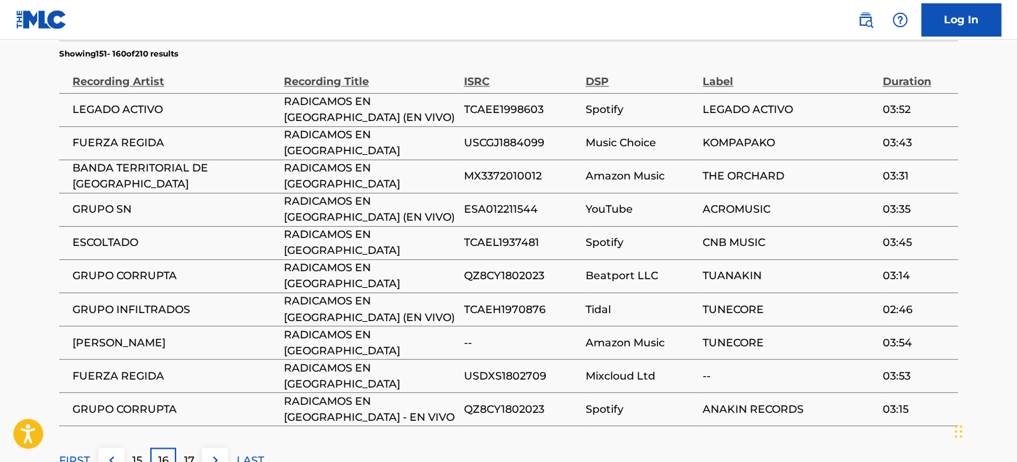
click at [141, 452] on p "15" at bounding box center [137, 460] width 10 height 16
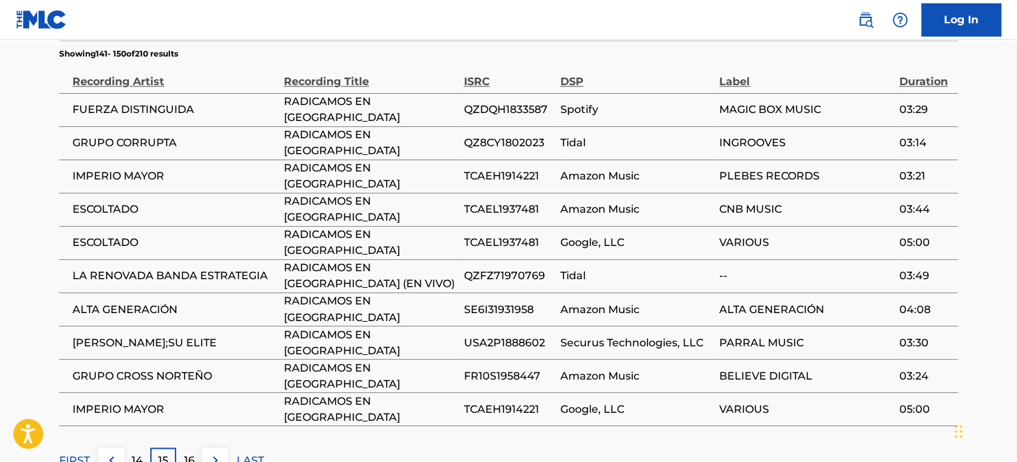
click at [141, 452] on p "14" at bounding box center [137, 460] width 11 height 16
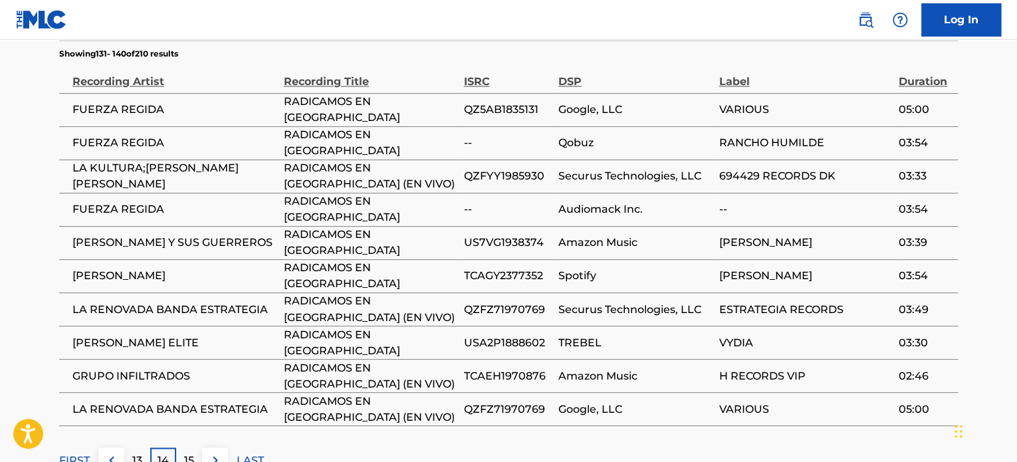
click at [140, 452] on p "13" at bounding box center [137, 460] width 10 height 16
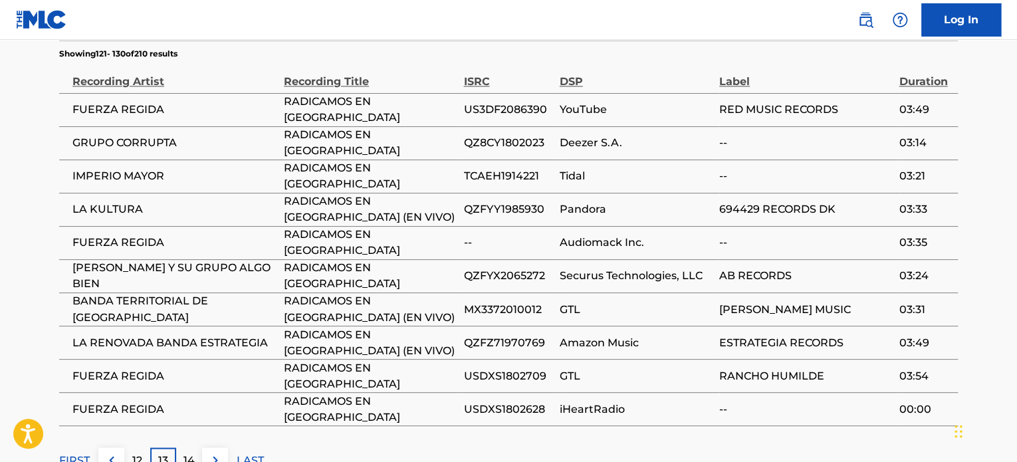
click at [140, 452] on p "12" at bounding box center [137, 460] width 10 height 16
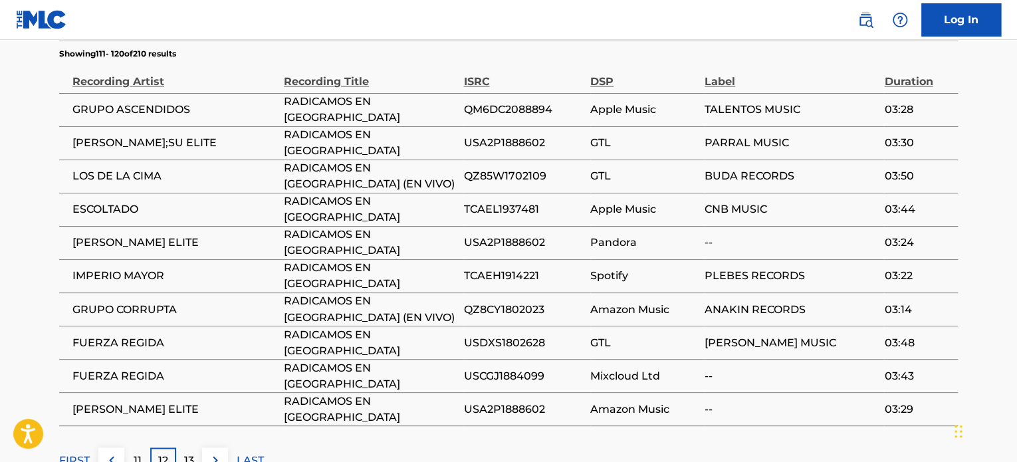
click at [139, 452] on p "11" at bounding box center [138, 460] width 8 height 16
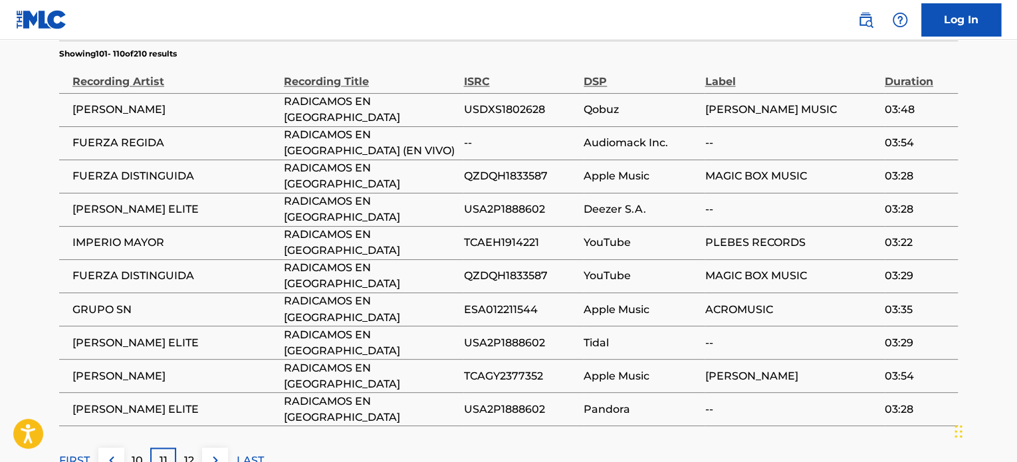
click at [139, 452] on p "10" at bounding box center [137, 460] width 11 height 16
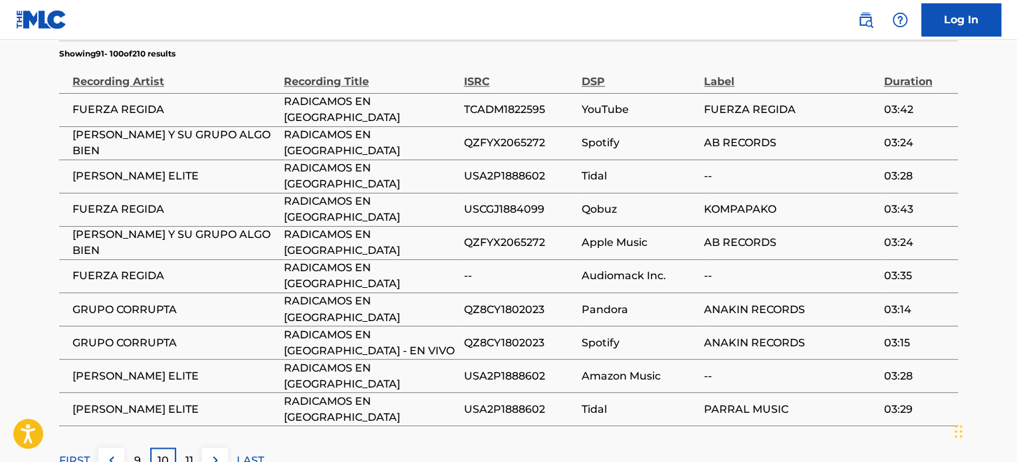
click at [139, 452] on p "9" at bounding box center [137, 460] width 7 height 16
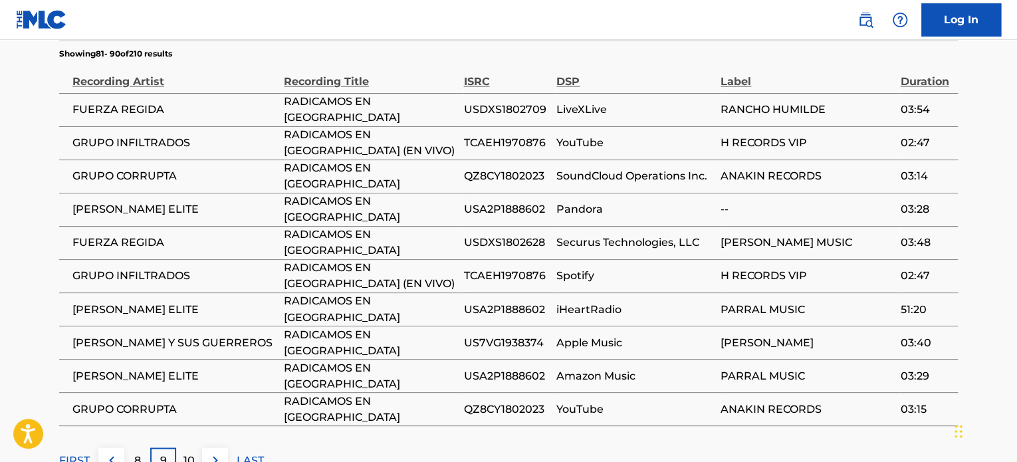
click at [121, 447] on button at bounding box center [111, 460] width 26 height 26
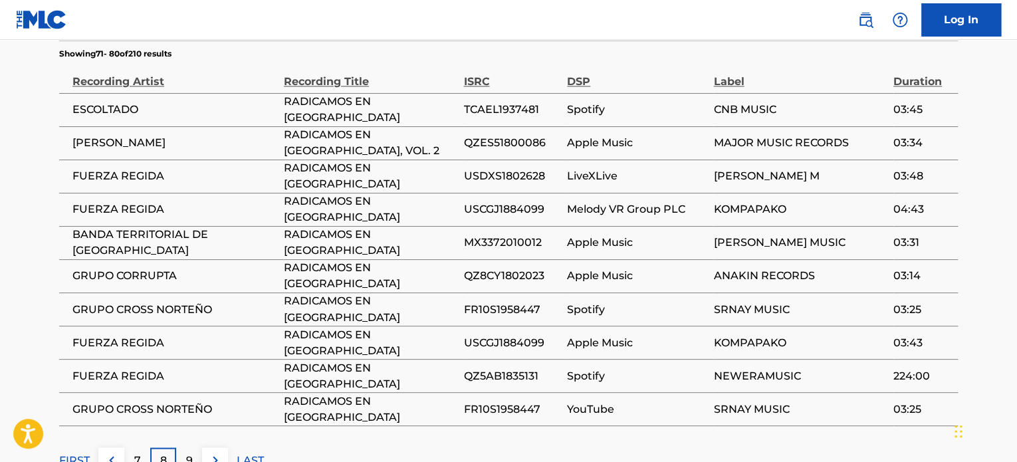
click at [131, 447] on div "7" at bounding box center [137, 460] width 26 height 26
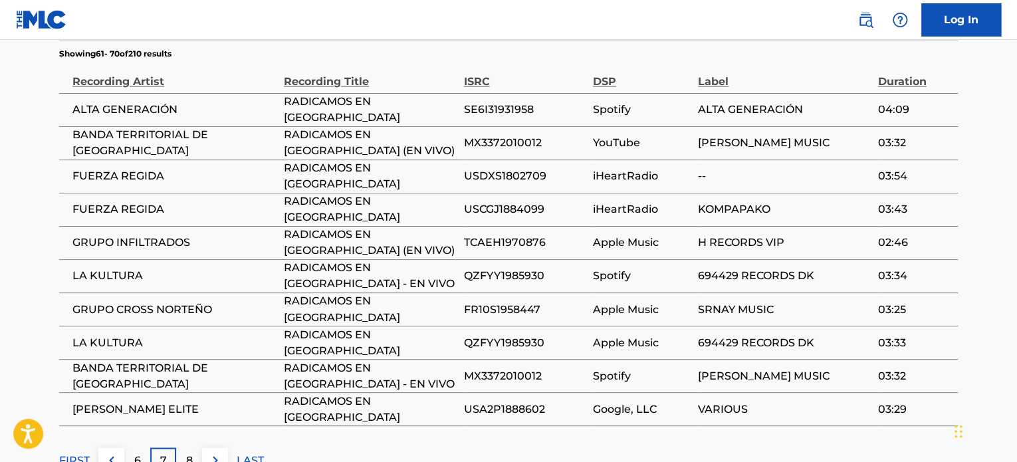
click at [131, 447] on div "6" at bounding box center [137, 460] width 26 height 26
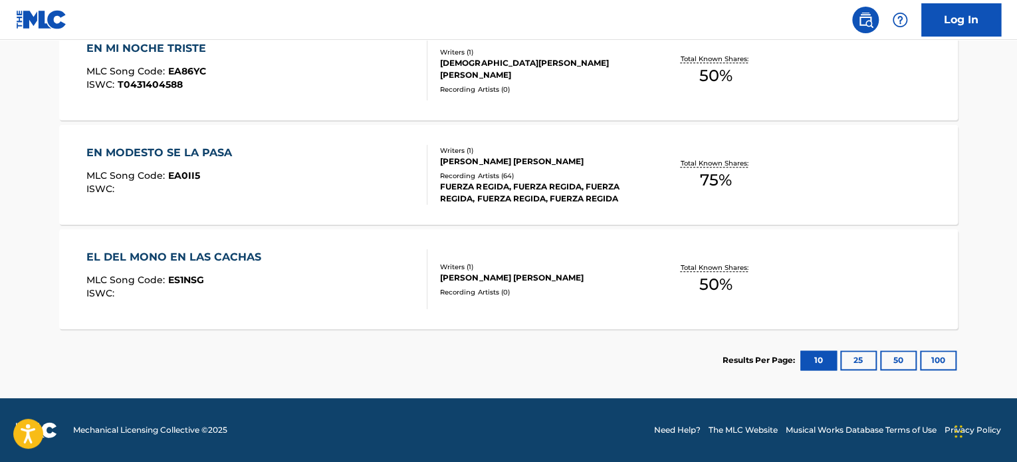
scroll to position [266, 0]
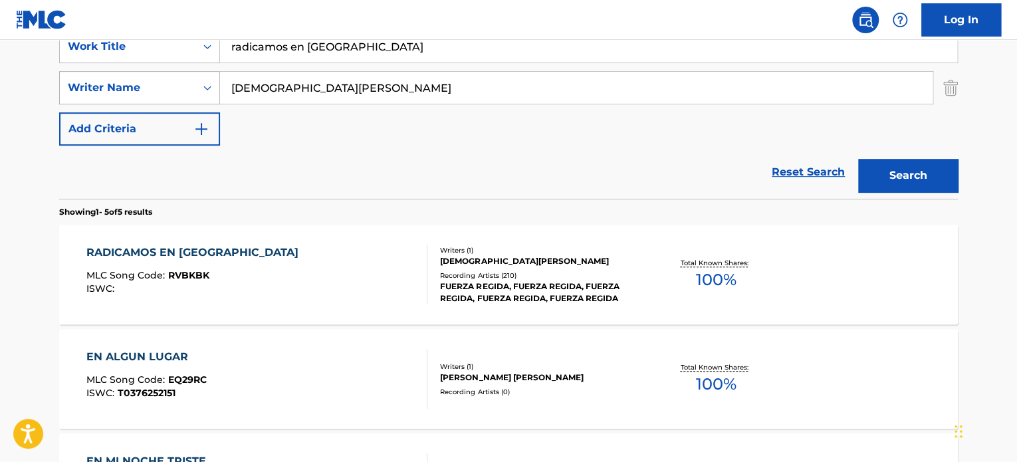
drag, startPoint x: 304, startPoint y: 87, endPoint x: 112, endPoint y: 76, distance: 192.5
click at [110, 76] on div "SearchWithCriteria42484a00-3fe3-4cef-845f-4ee18279a7c5 Writer Name [DEMOGRAPHIC…" at bounding box center [508, 87] width 899 height 33
type input "derechos reservados"
click at [858, 159] on button "Search" at bounding box center [908, 175] width 100 height 33
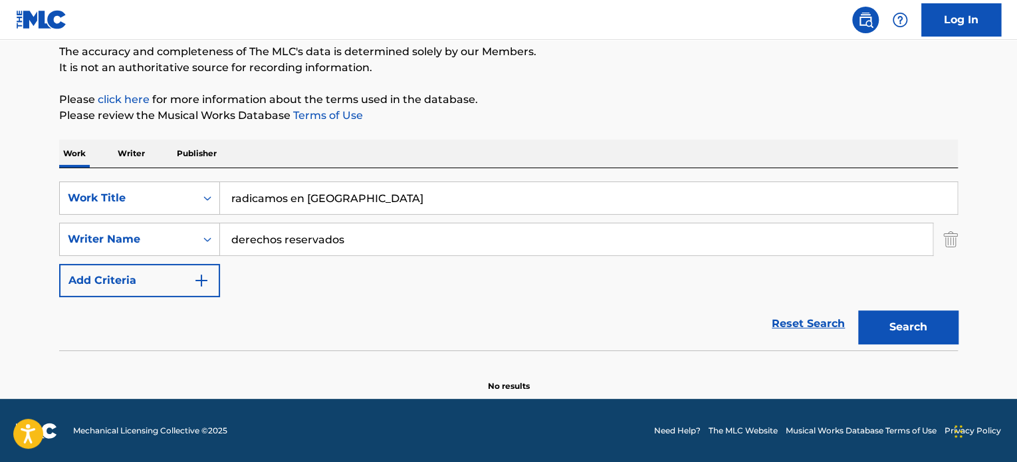
click at [380, 188] on input "radicamos en [GEOGRAPHIC_DATA]" at bounding box center [588, 198] width 737 height 32
click at [290, 197] on input "radicamos en [GEOGRAPHIC_DATA]" at bounding box center [588, 198] width 737 height 32
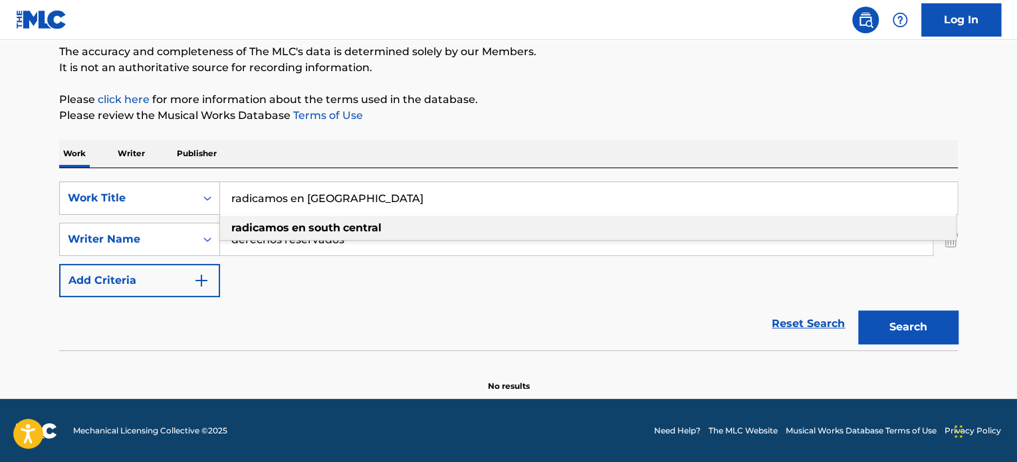
click at [290, 197] on input "radicamos en [GEOGRAPHIC_DATA]" at bounding box center [588, 198] width 737 height 32
paste input "El Dinero Los Cambió"
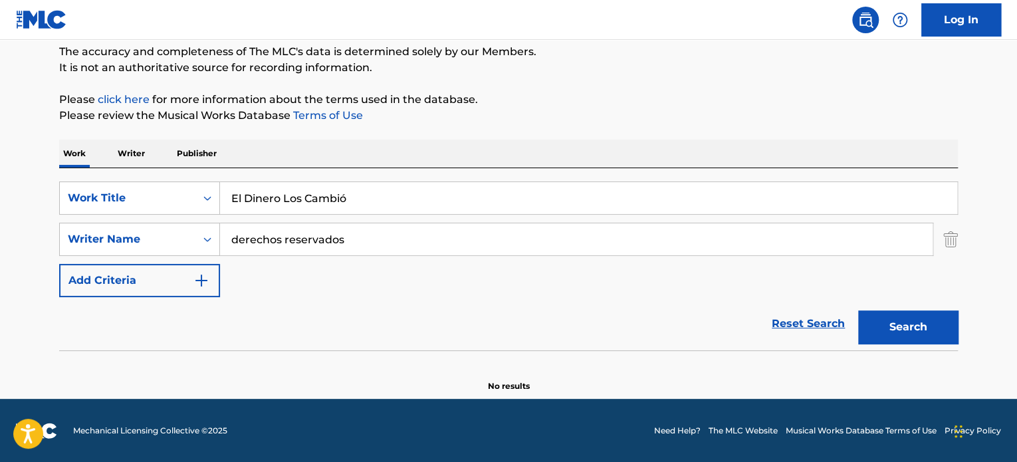
type input "El Dinero Los Cambió"
click at [310, 247] on input "derechos reservados" at bounding box center [576, 239] width 713 height 32
type input "[DEMOGRAPHIC_DATA][PERSON_NAME]"
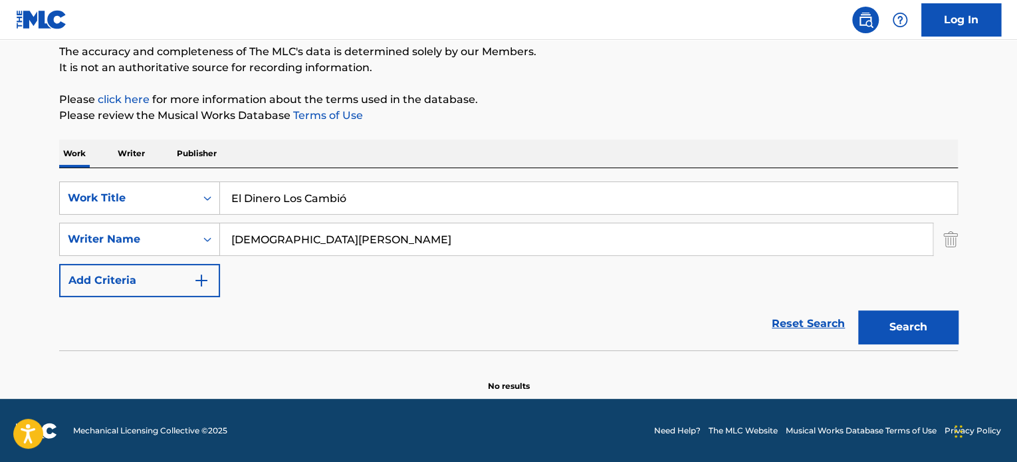
click at [858, 310] on button "Search" at bounding box center [908, 326] width 100 height 33
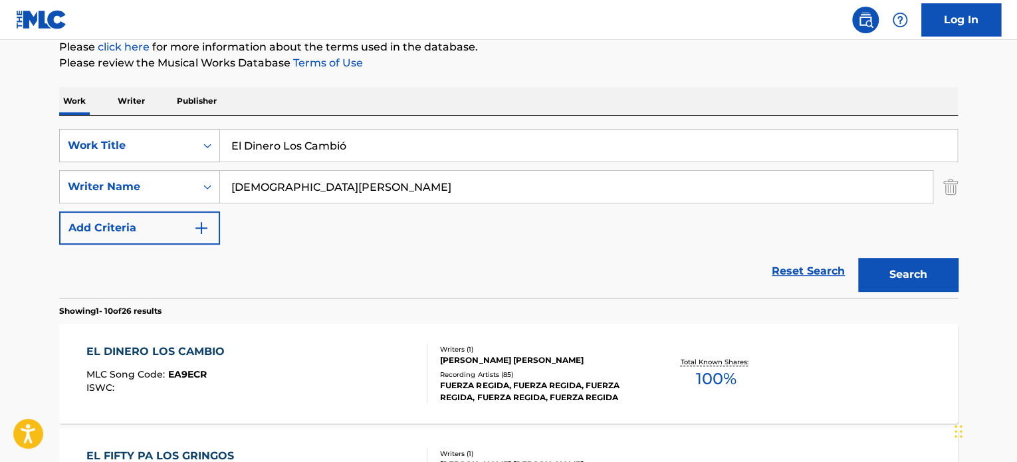
scroll to position [247, 0]
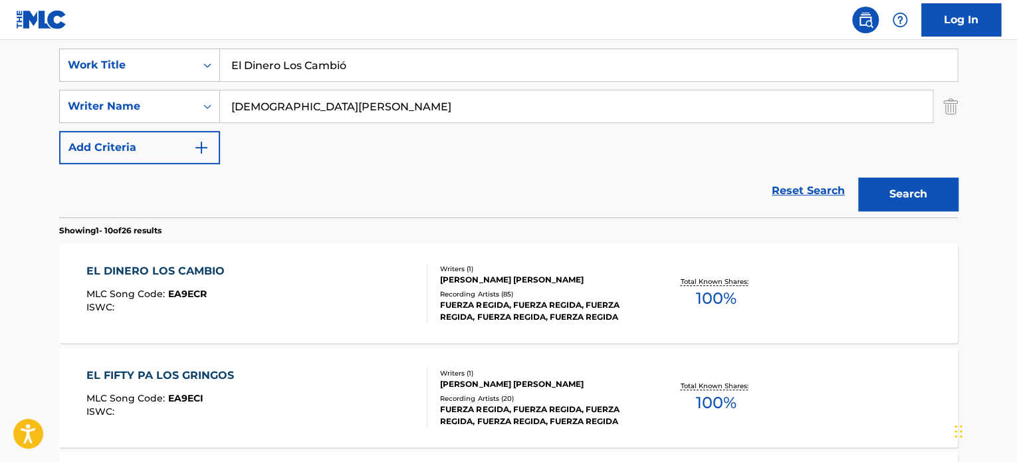
click at [562, 257] on div "EL DINERO LOS CAMBIO MLC Song Code : EA9ECR ISWC : Writers ( 1 ) [PERSON_NAME] …" at bounding box center [508, 293] width 899 height 100
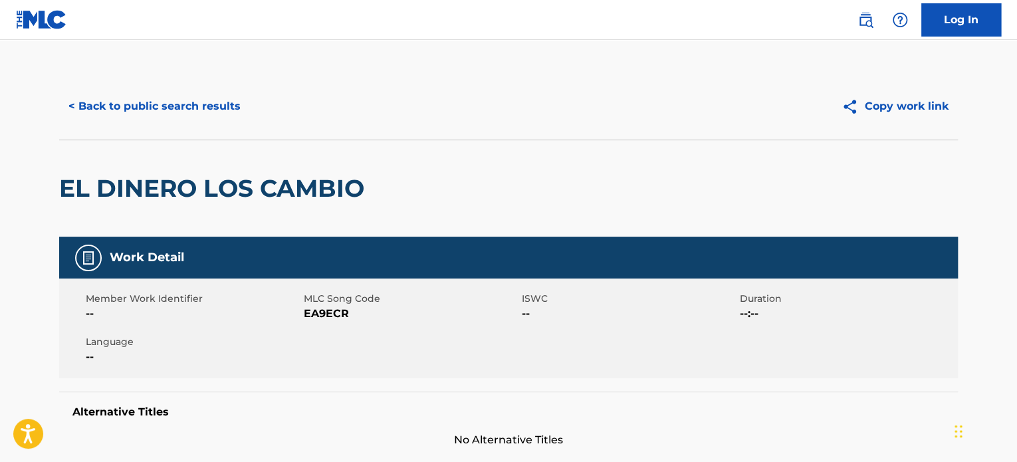
click at [332, 314] on span "EA9ECR" at bounding box center [411, 314] width 215 height 16
copy span "EA9ECR"
click at [147, 100] on button "< Back to public search results" at bounding box center [154, 106] width 191 height 33
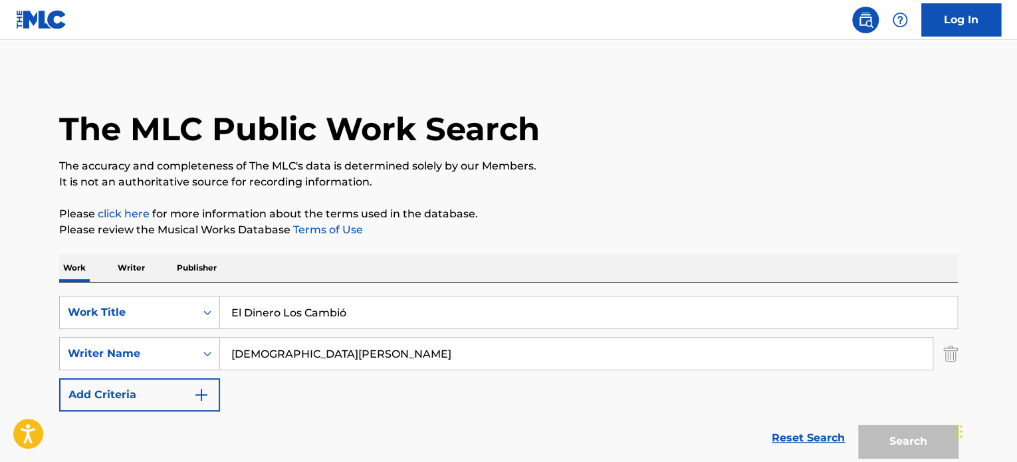
scroll to position [247, 0]
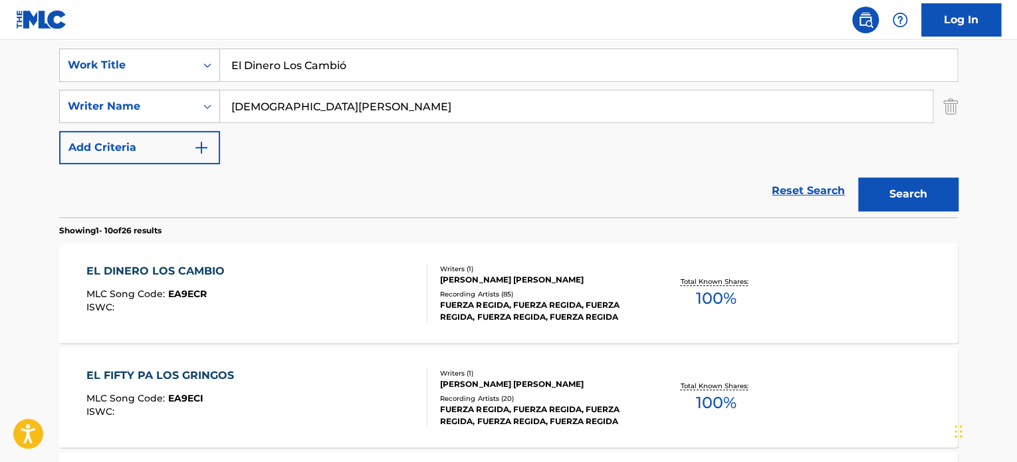
click at [303, 108] on input "[DEMOGRAPHIC_DATA][PERSON_NAME]" at bounding box center [576, 106] width 713 height 32
paste input "[PERSON_NAME] De [PERSON_NAME]"
type input "[PERSON_NAME] De [PERSON_NAME]"
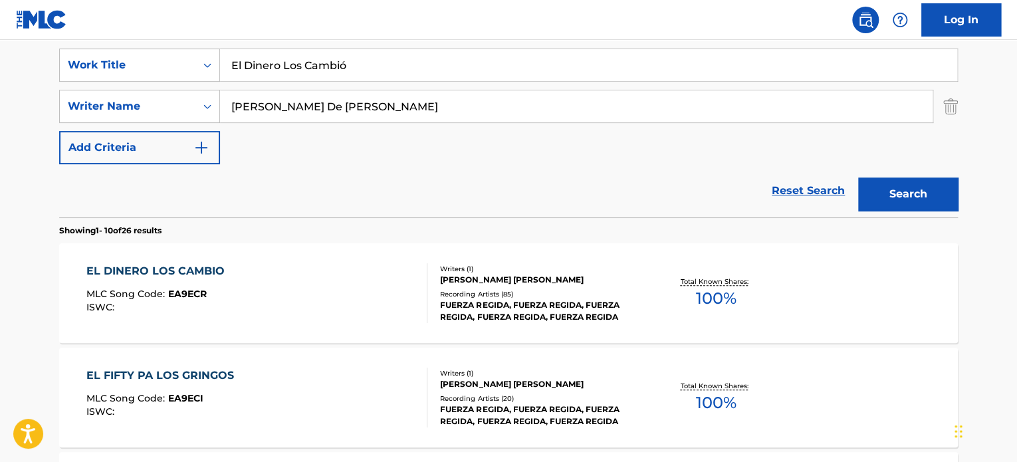
click at [310, 63] on input "El Dinero Los Cambió" at bounding box center [588, 65] width 737 height 32
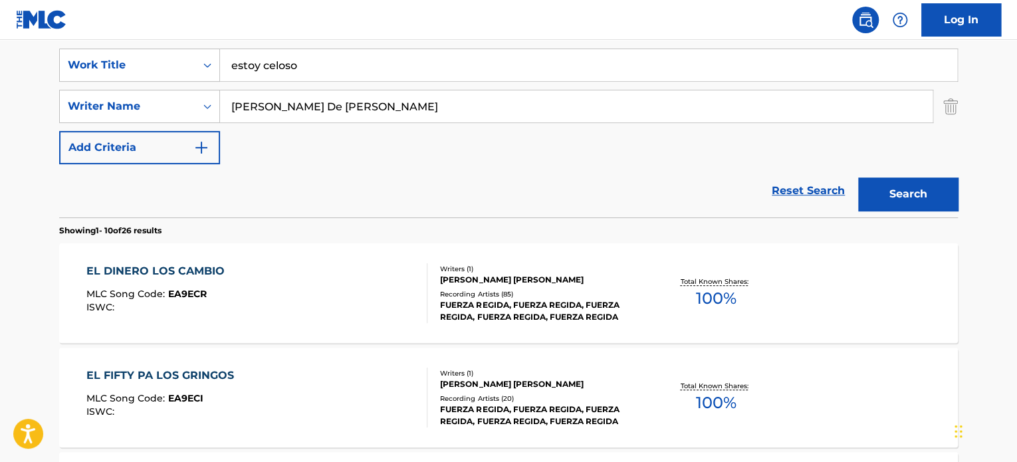
click at [925, 192] on button "Search" at bounding box center [908, 194] width 100 height 33
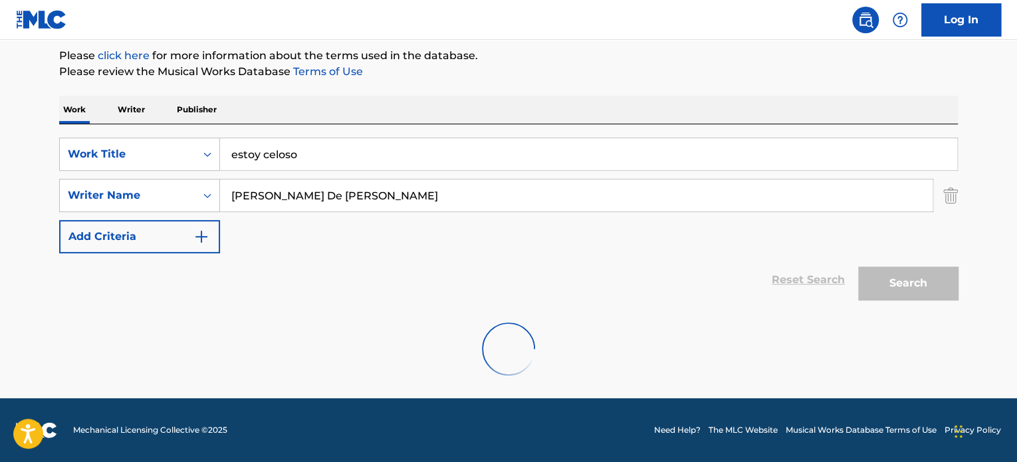
scroll to position [114, 0]
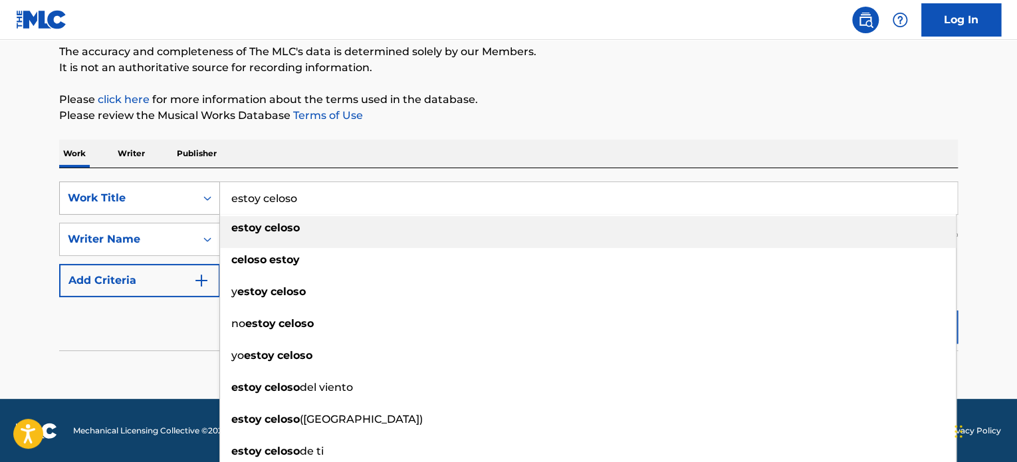
drag, startPoint x: 310, startPoint y: 190, endPoint x: 133, endPoint y: 196, distance: 177.6
click at [128, 196] on div "SearchWithCriteriab1934d0c-8cf8-4667-892d-16b462e9c2b9 Work Title estoy celoso …" at bounding box center [508, 198] width 899 height 33
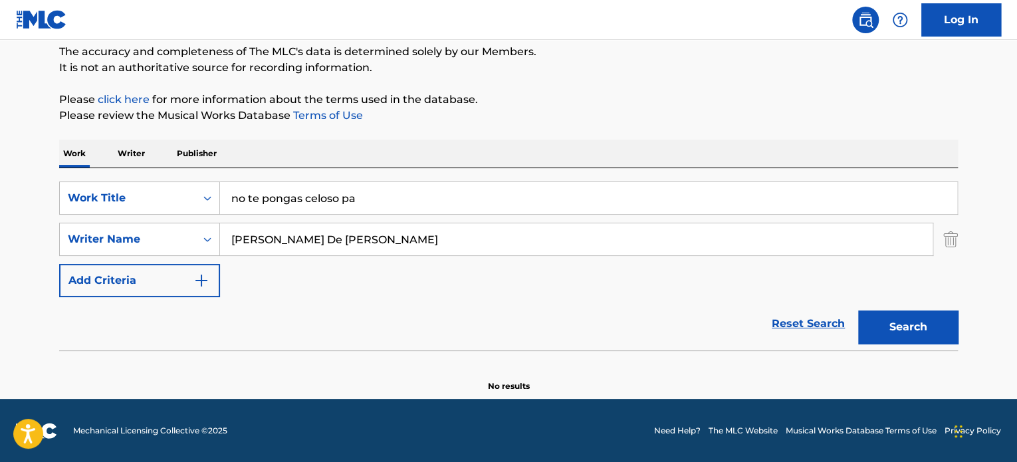
click at [293, 207] on input "no te pongas celoso pa" at bounding box center [588, 198] width 737 height 32
click at [293, 205] on input "no te pongas celoso pa" at bounding box center [588, 198] width 737 height 32
click at [315, 196] on input "no te pongas celoso pa" at bounding box center [588, 198] width 737 height 32
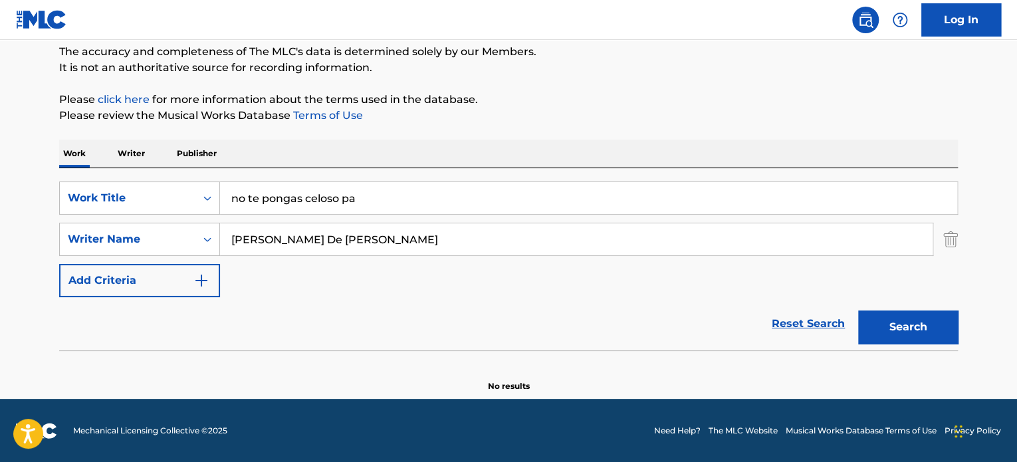
click at [315, 196] on input "no te pongas celoso pa" at bounding box center [588, 198] width 737 height 32
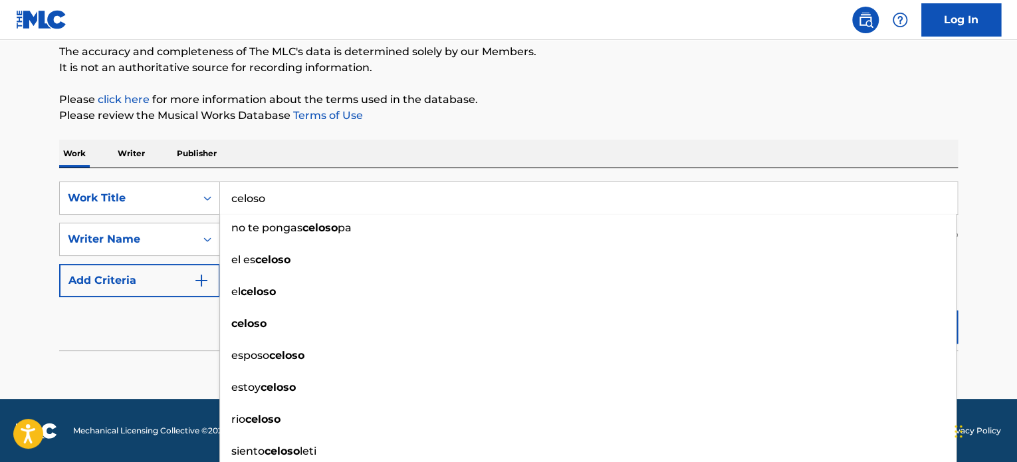
type input "celoso"
click at [713, 82] on div "The MLC Public Work Search The accuracy and completeness of The MLC's data is d…" at bounding box center [508, 175] width 931 height 433
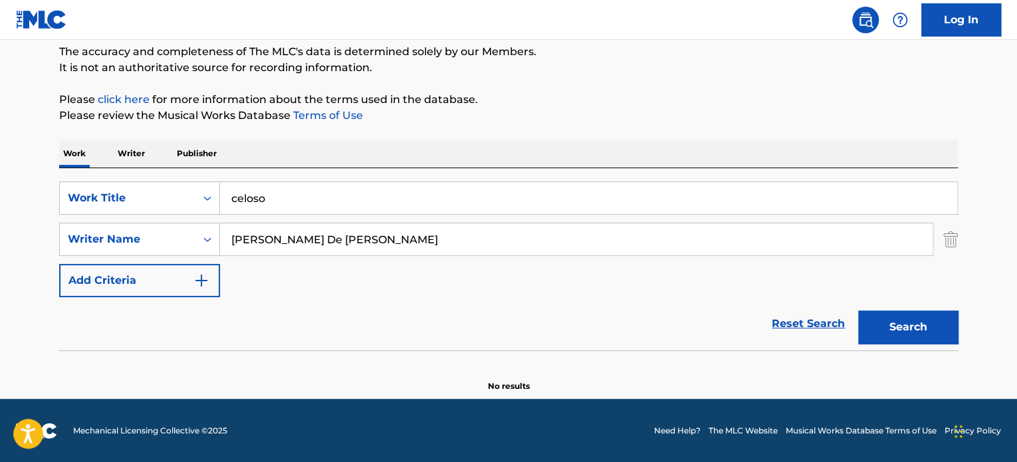
click at [900, 332] on button "Search" at bounding box center [908, 326] width 100 height 33
drag, startPoint x: 200, startPoint y: 237, endPoint x: 23, endPoint y: 239, distance: 177.5
click at [23, 239] on main "The MLC Public Work Search The accuracy and completeness of The MLC's data is d…" at bounding box center [508, 162] width 1017 height 473
type input "[PERSON_NAME]"
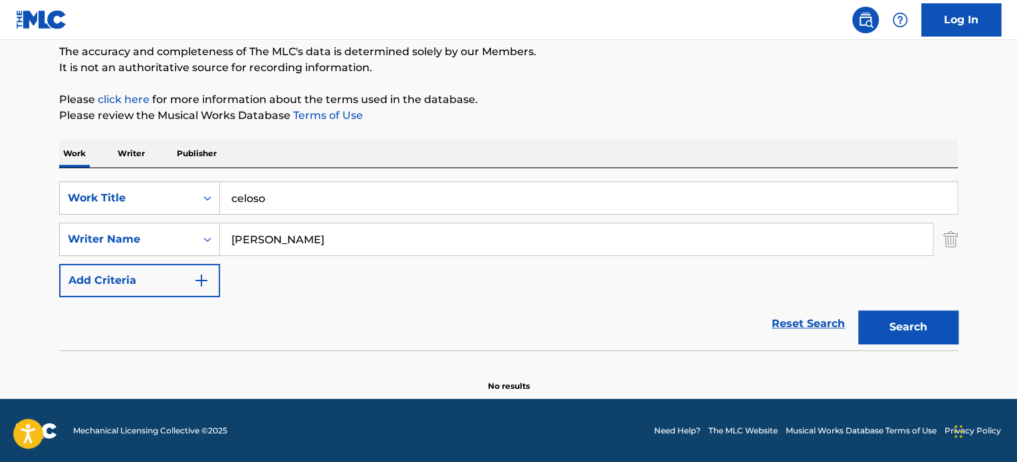
click at [858, 310] on button "Search" at bounding box center [908, 326] width 100 height 33
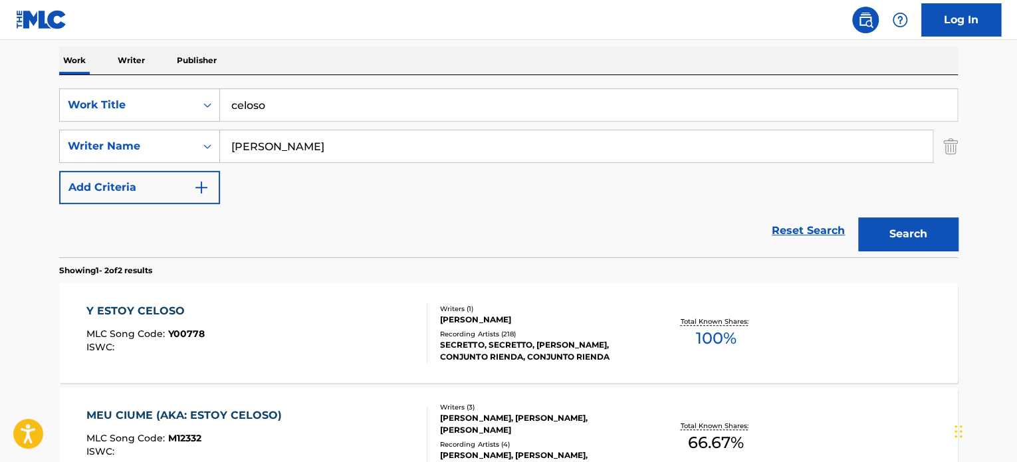
scroll to position [314, 0]
